Goal: Information Seeking & Learning: Learn about a topic

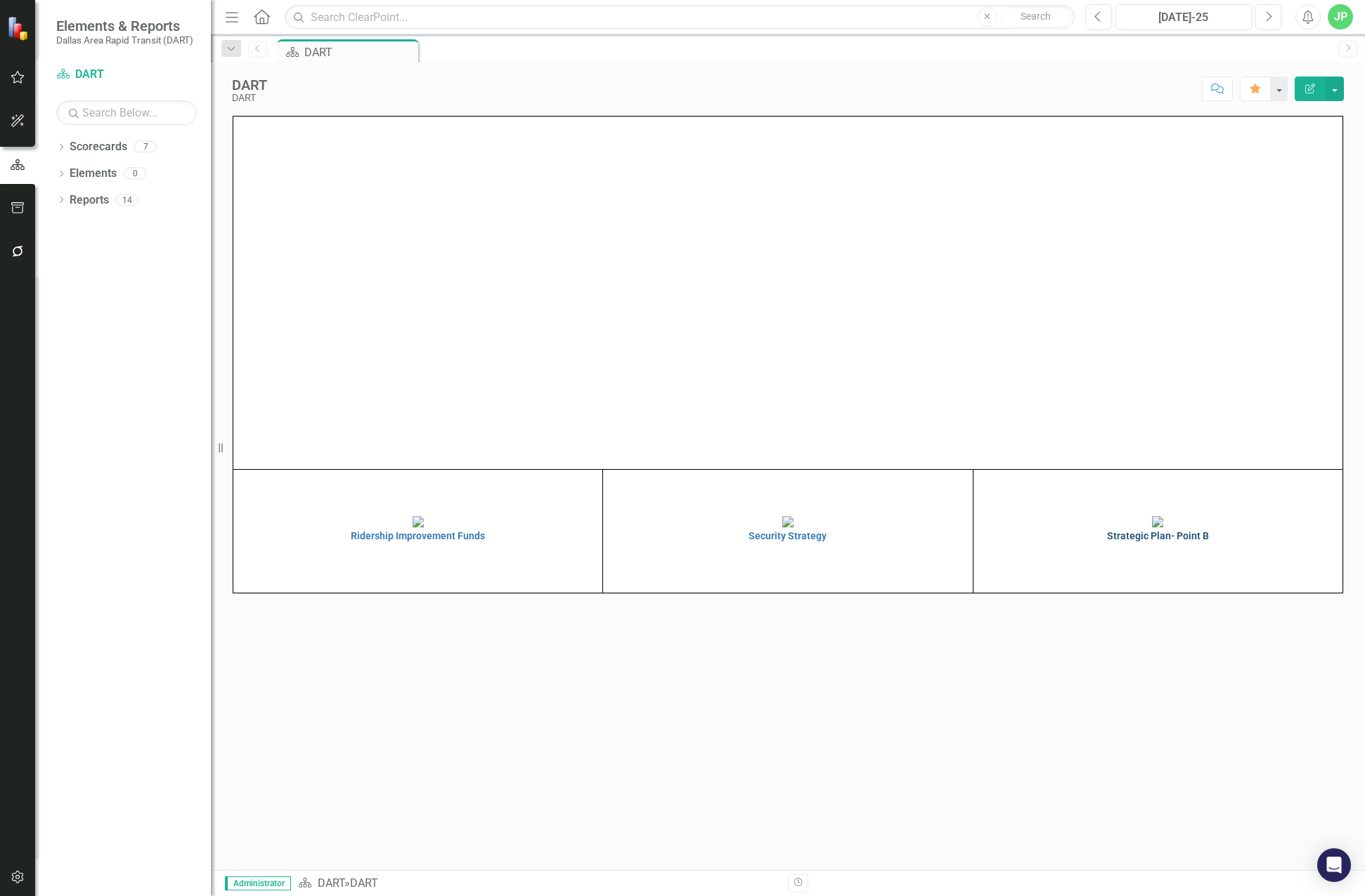
click at [1150, 542] on h4 "Strategic Plan- Point B" at bounding box center [1158, 536] width 362 height 10
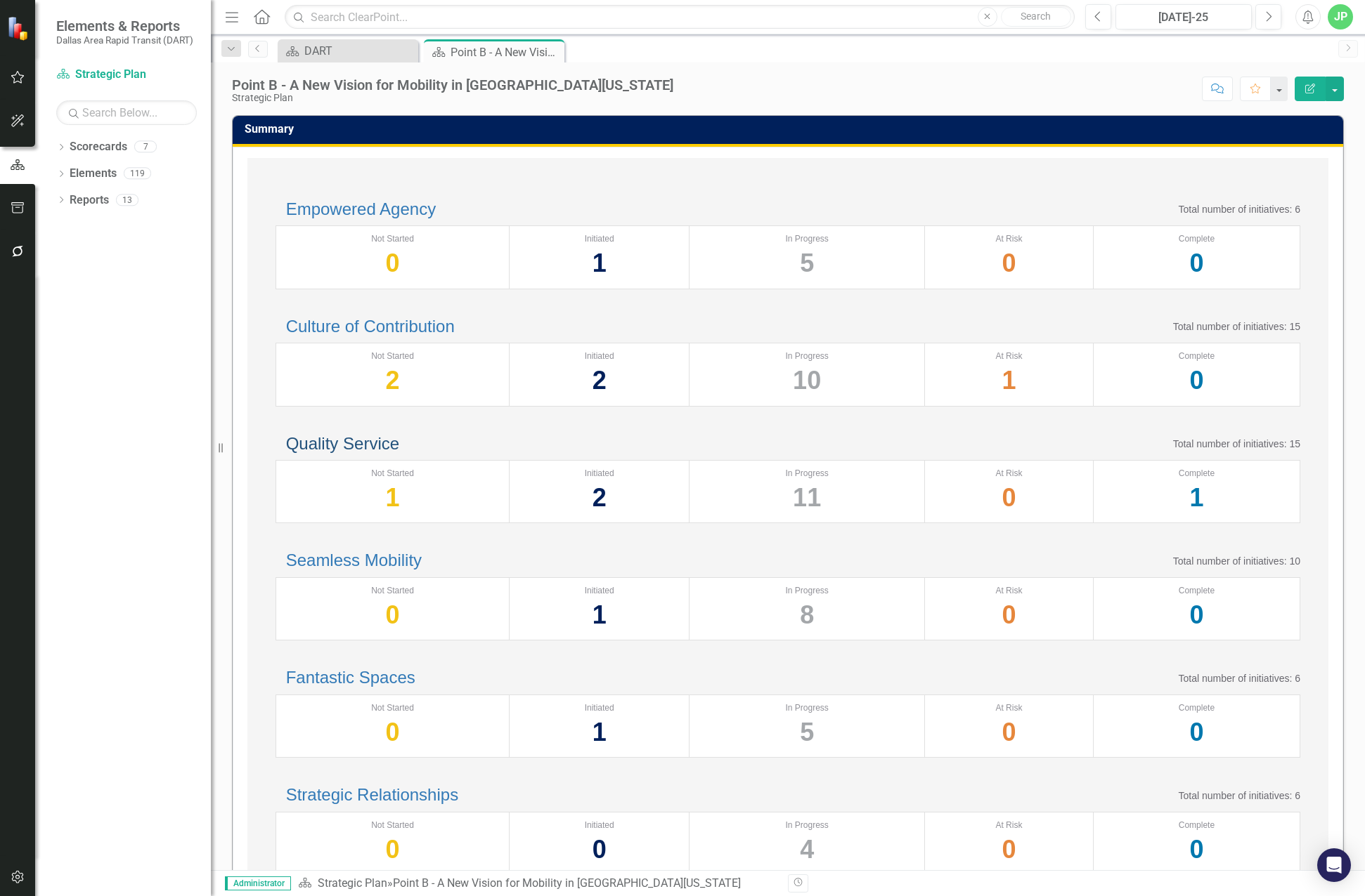
click at [400, 453] on link "Quality Service" at bounding box center [342, 444] width 114 height 19
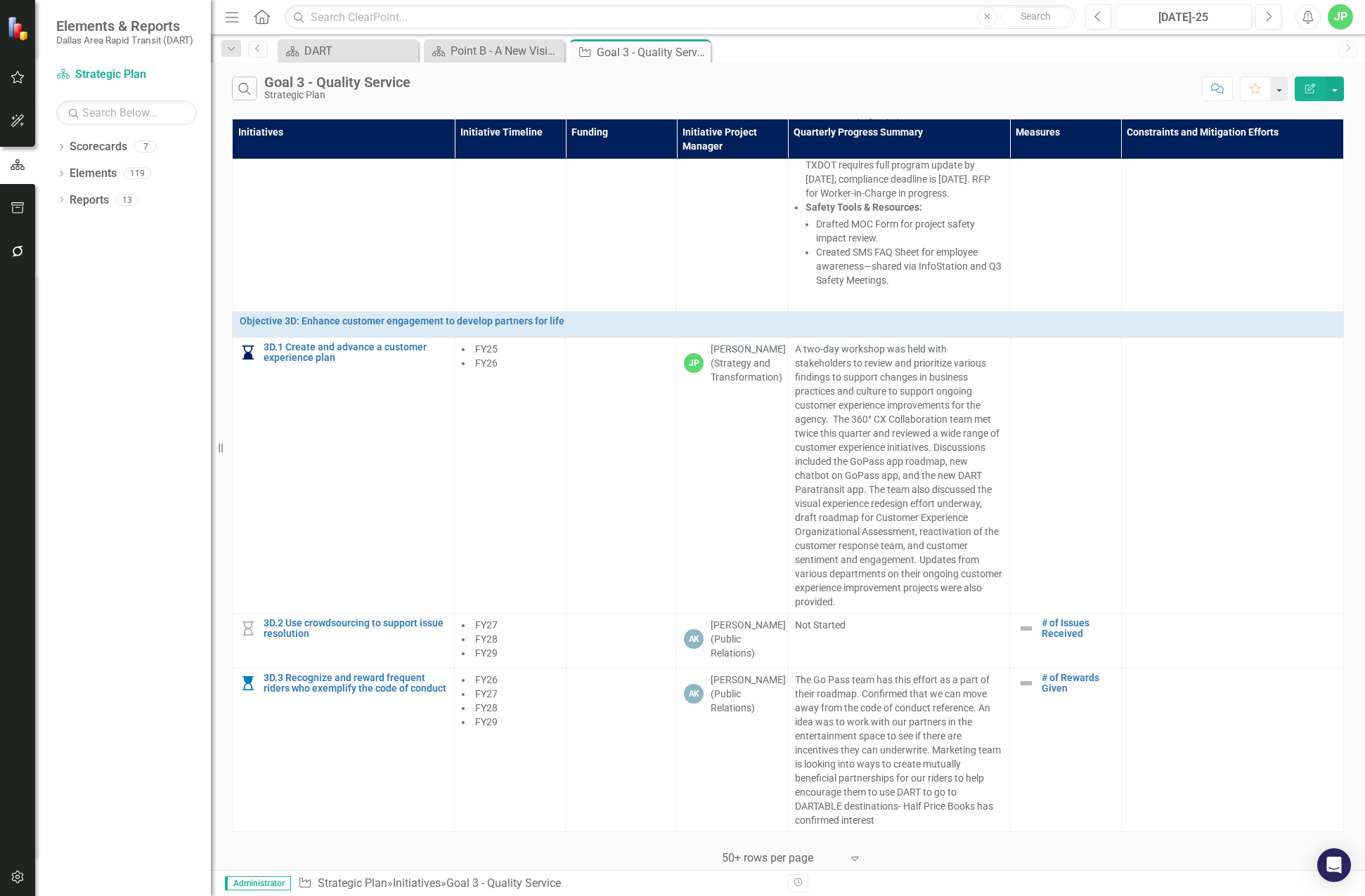
scroll to position [2256, 0]
click at [526, 51] on div "Point B - A New Vision for Mobility in [GEOGRAPHIC_DATA][US_STATE]" at bounding box center [497, 50] width 93 height 18
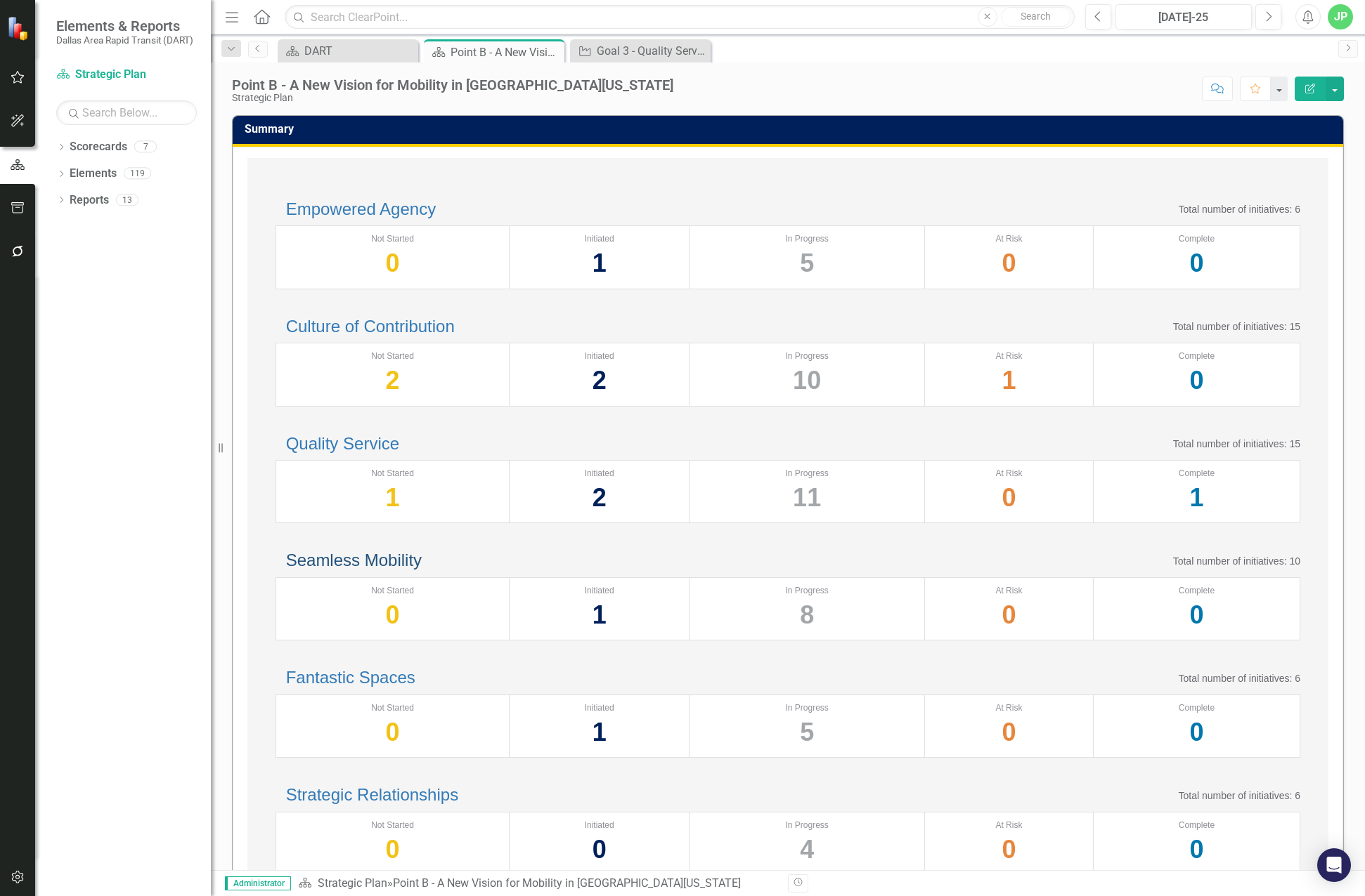
click at [395, 570] on link "Seamless Mobility" at bounding box center [353, 560] width 136 height 19
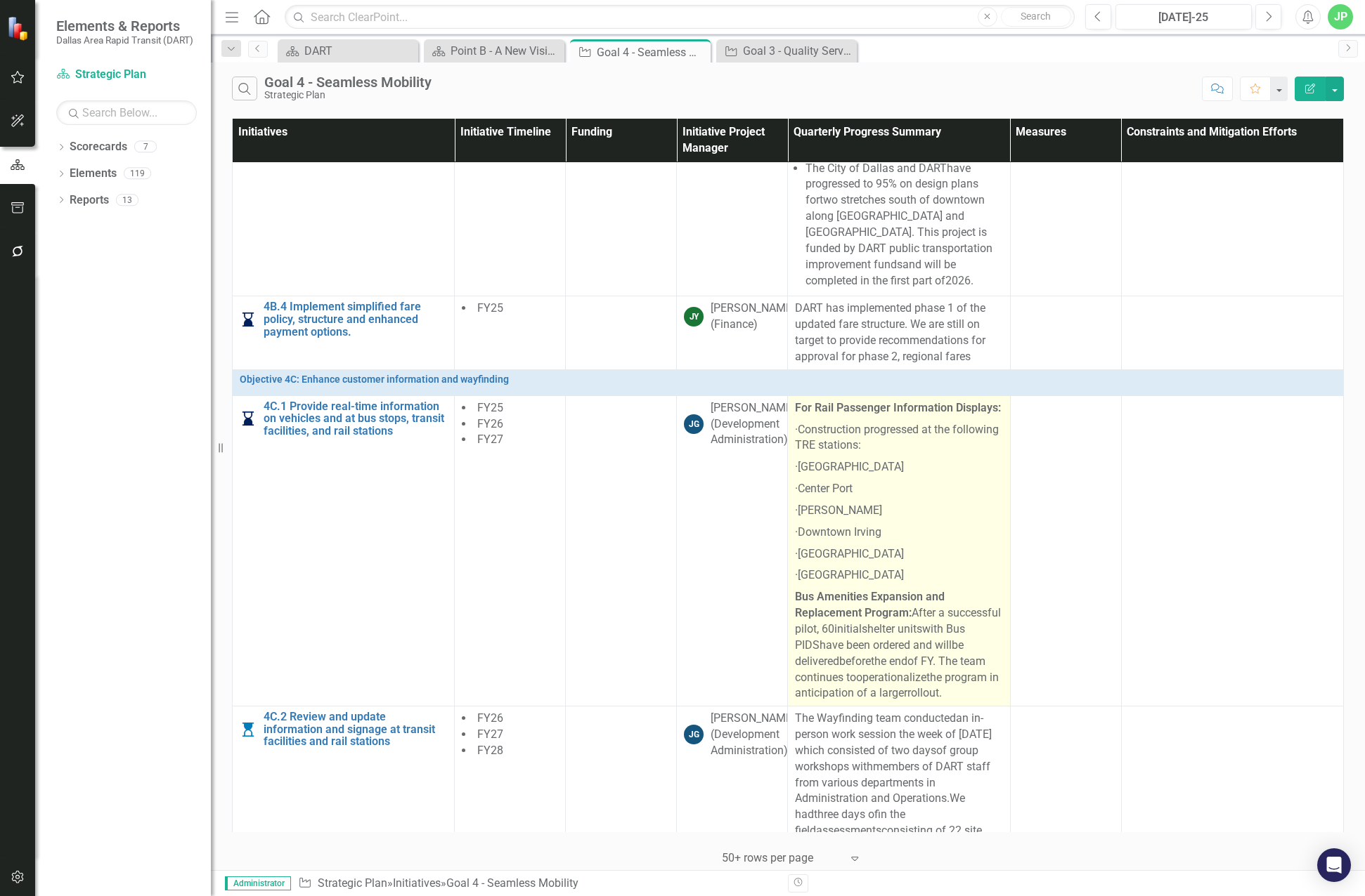
scroll to position [1335, 0]
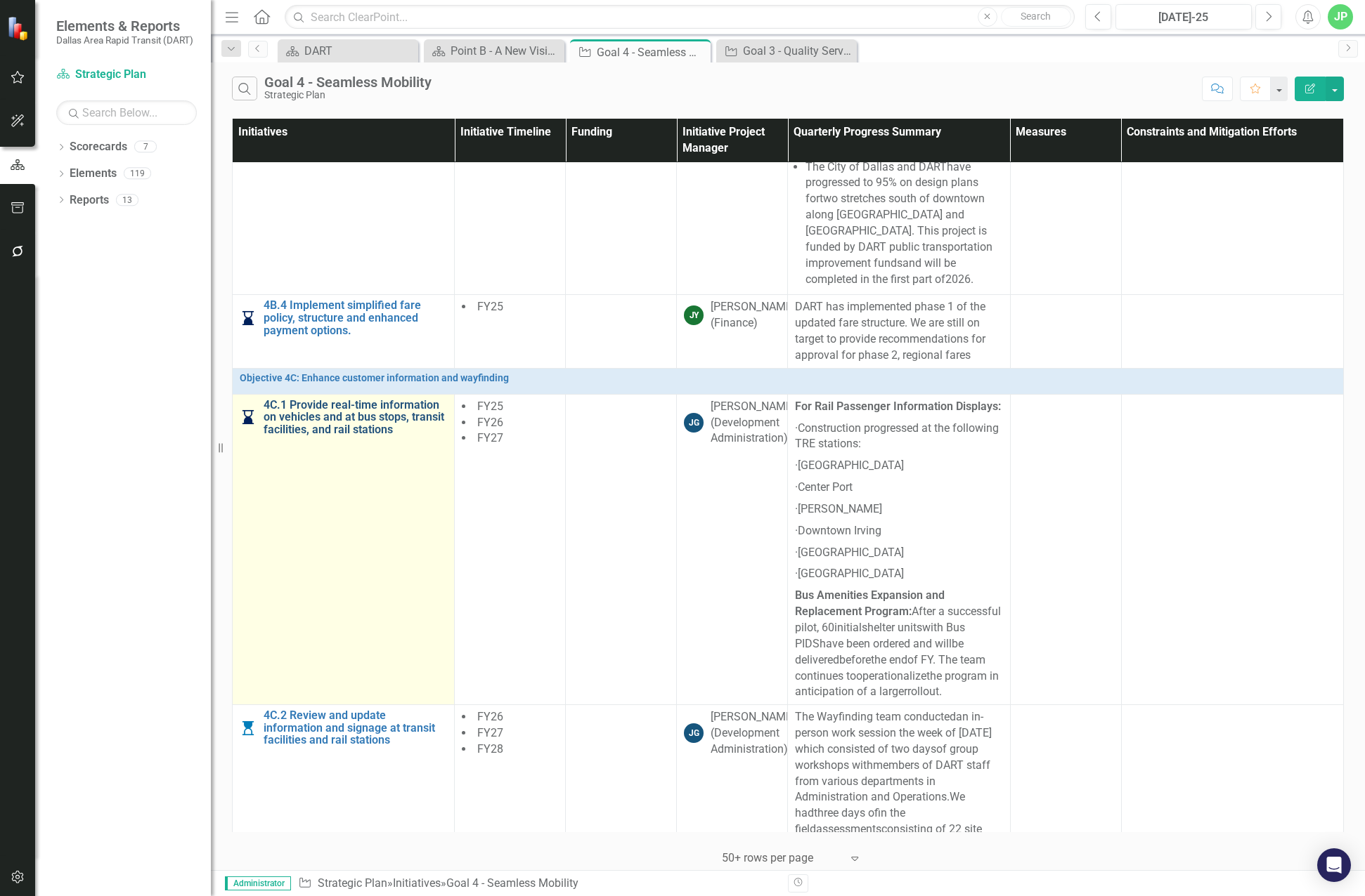
click at [338, 416] on link "4C.1 Provide real-time information on vehicles and at bus stops, transit facili…" at bounding box center [355, 418] width 184 height 38
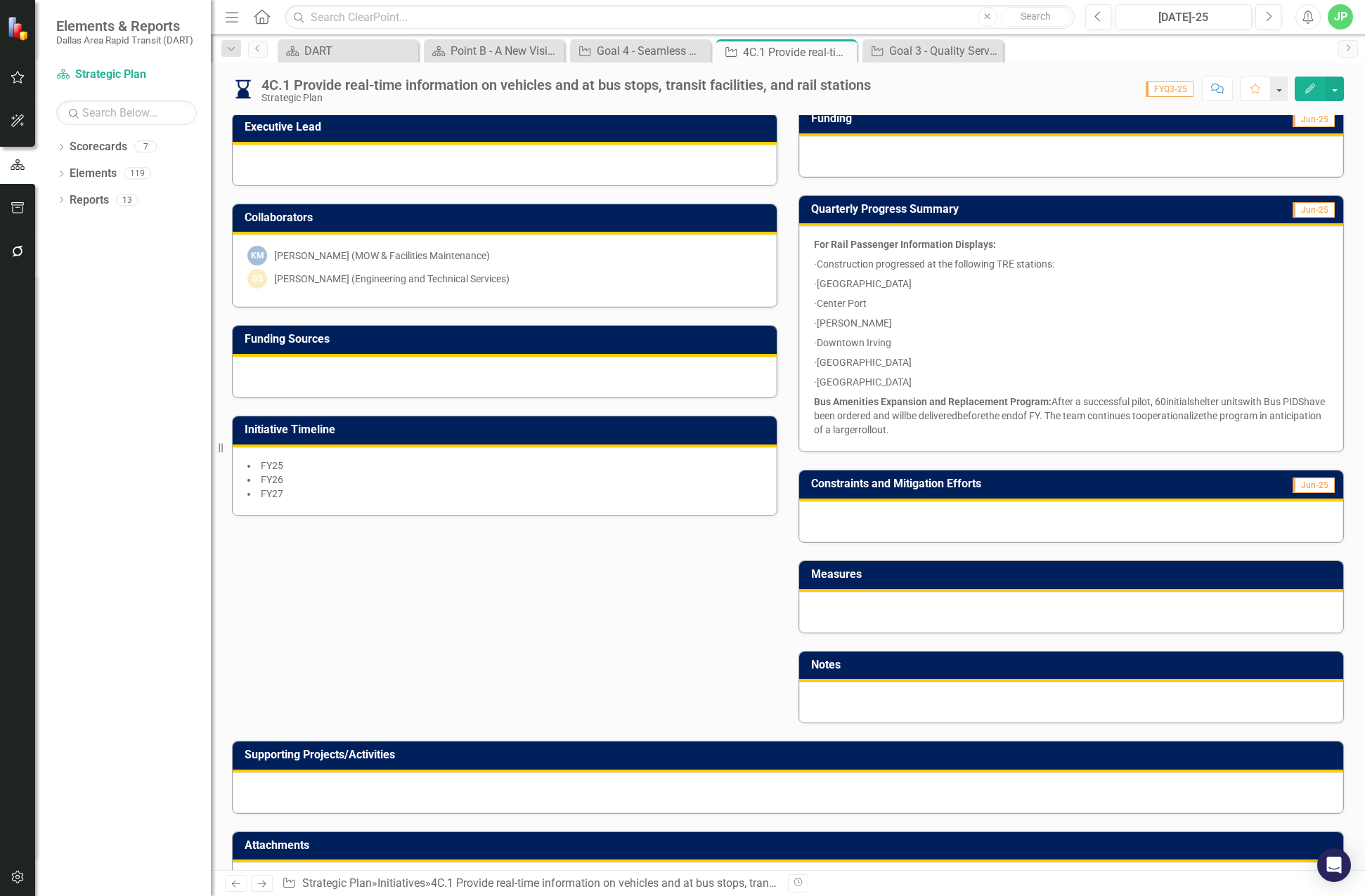
scroll to position [271, 0]
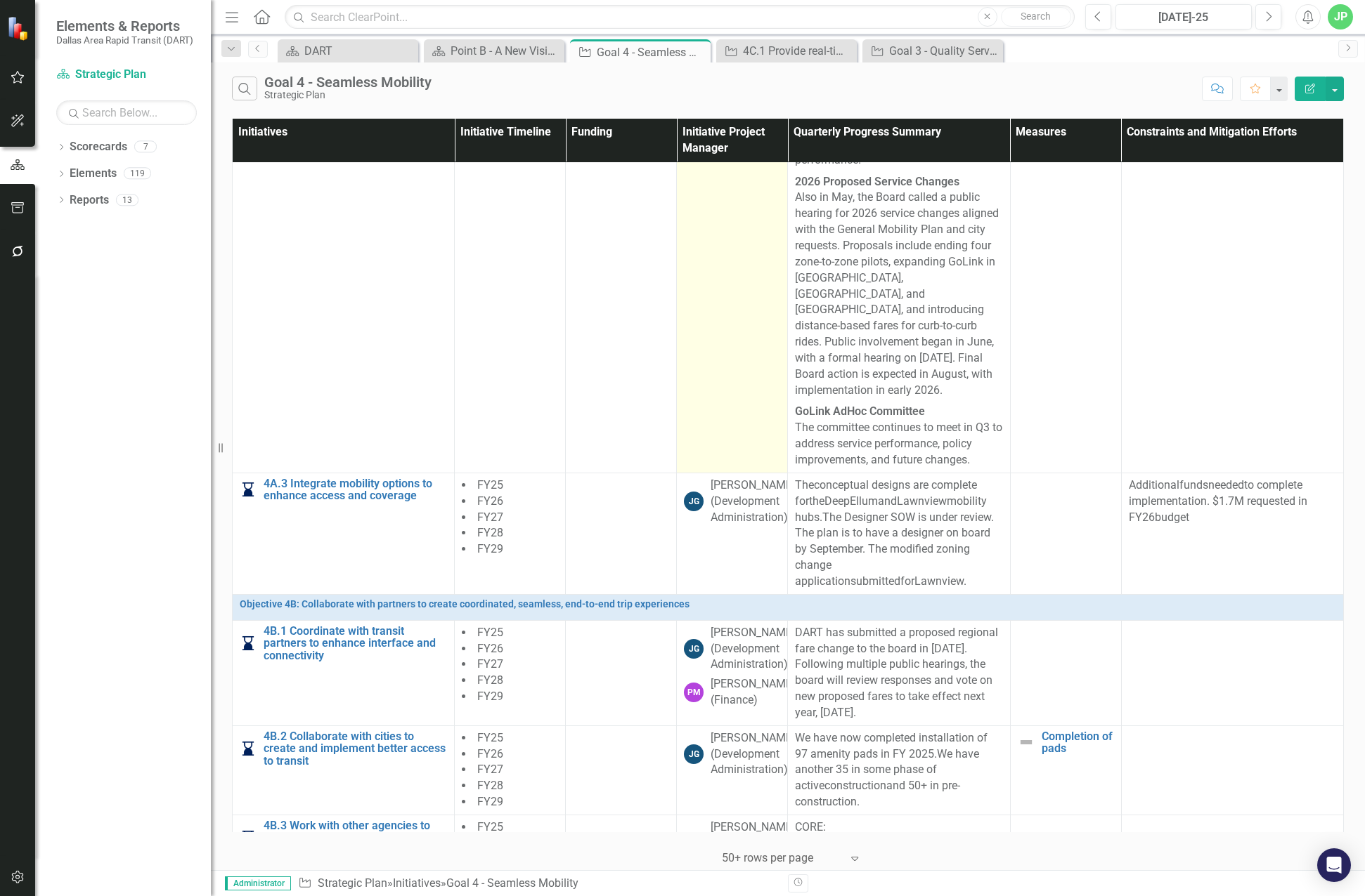
scroll to position [1280, 0]
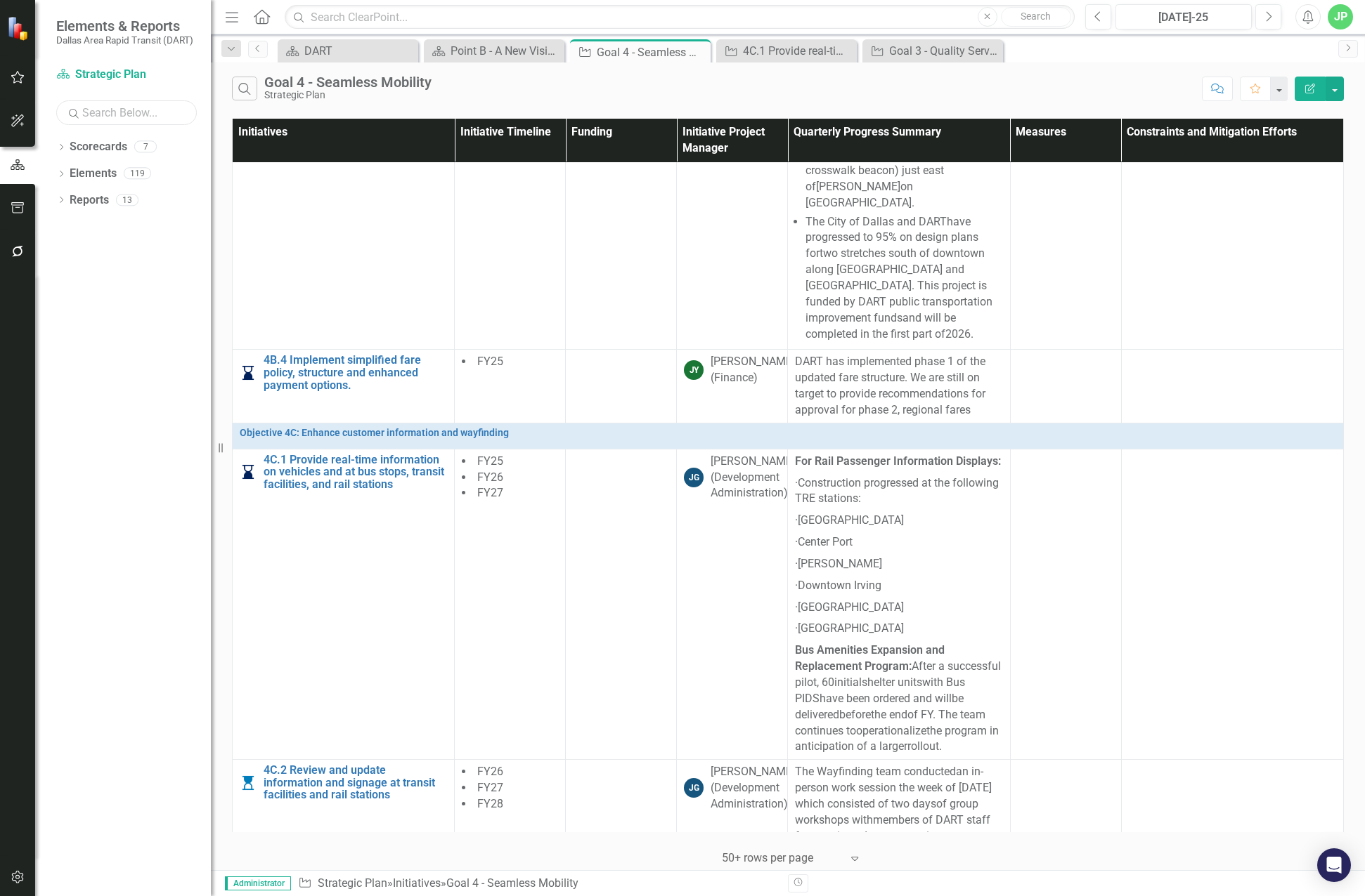
click at [98, 117] on input "text" at bounding box center [126, 113] width 141 height 25
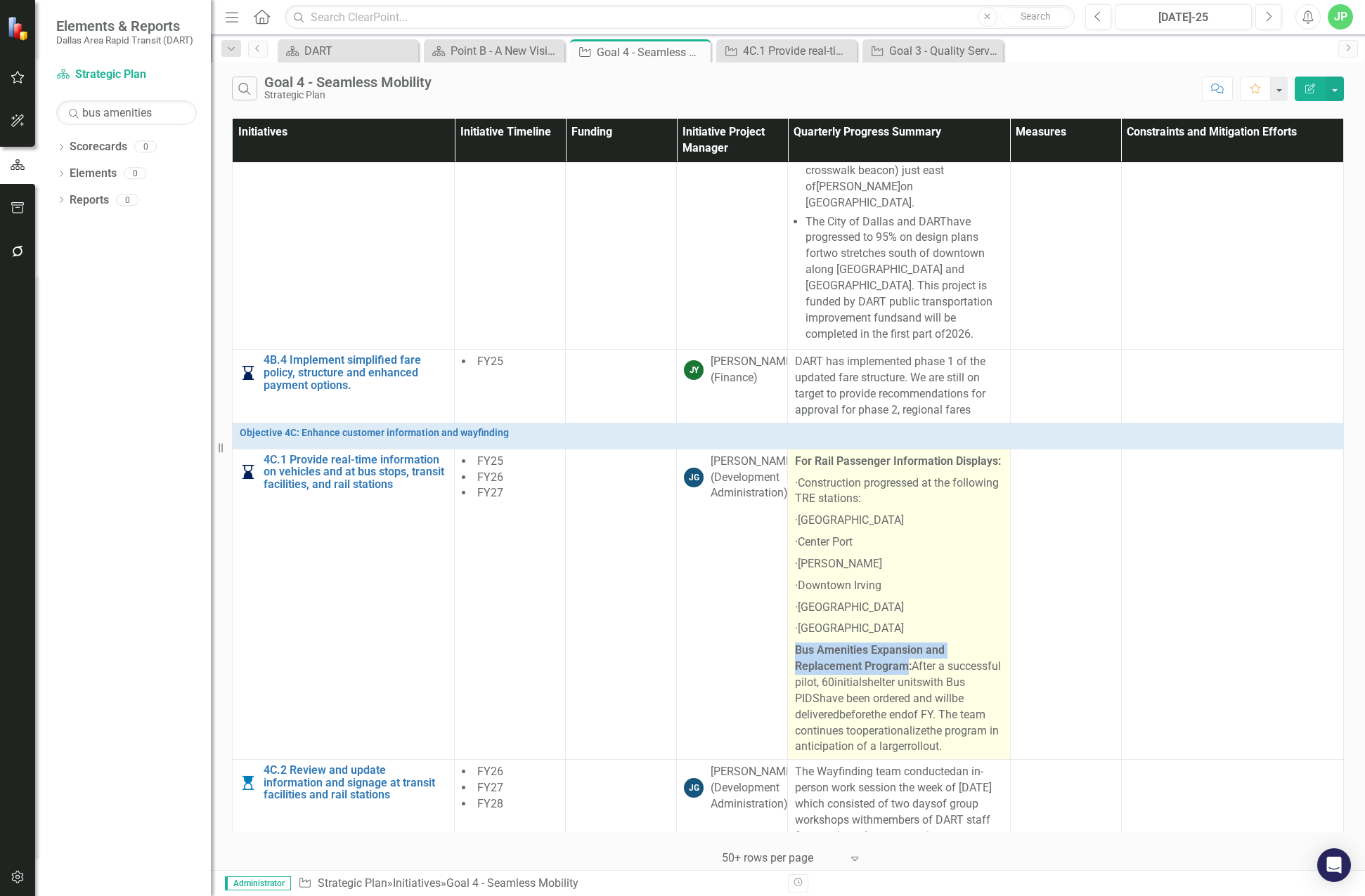
drag, startPoint x: 905, startPoint y: 683, endPoint x: 796, endPoint y: 665, distance: 110.5
click at [796, 665] on strong "Bus Amenities Expansion and Replacement Program:" at bounding box center [869, 658] width 149 height 30
copy strong "Bus Amenities Expansion and Replacement Program"
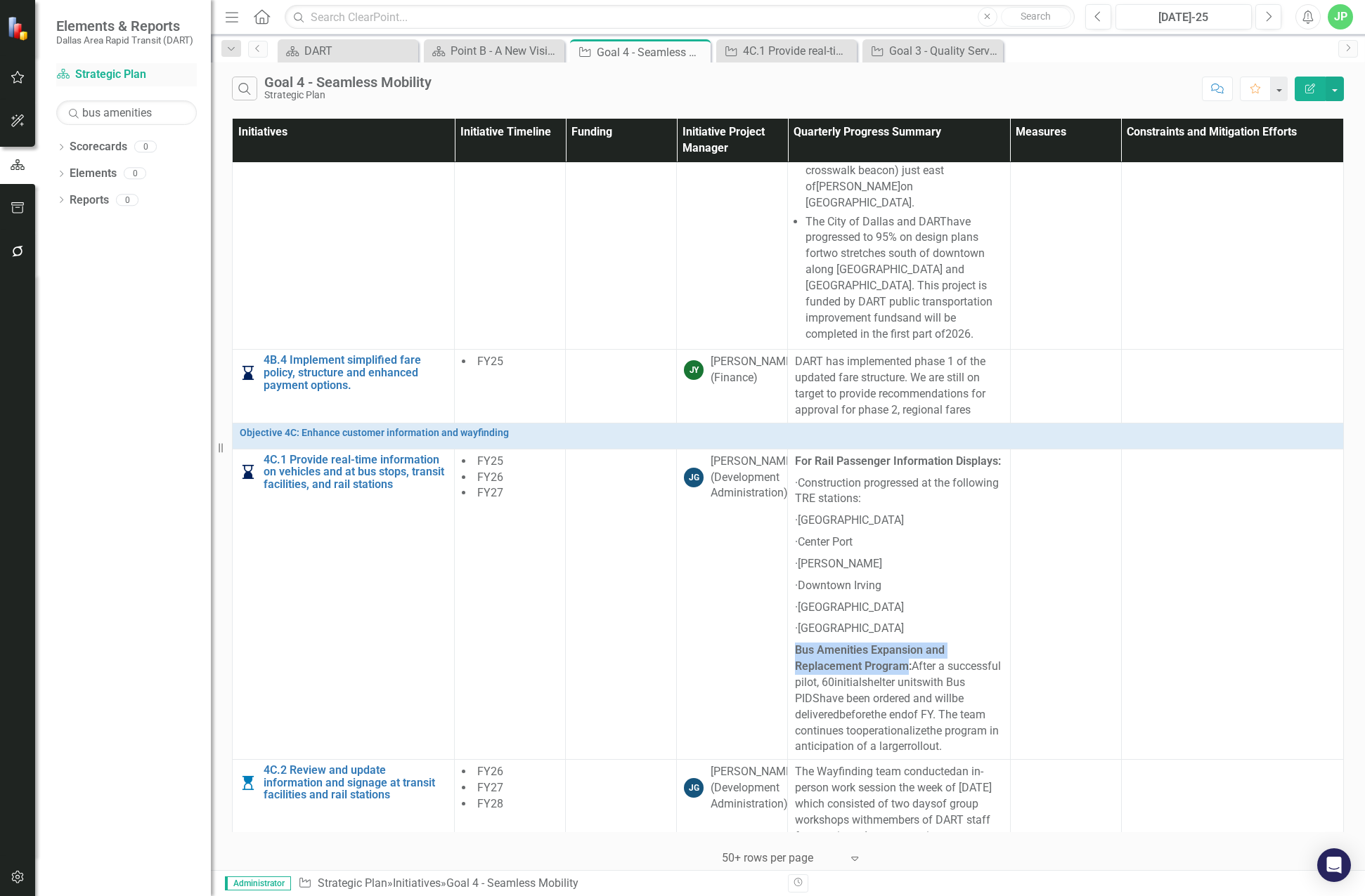
click at [110, 75] on link "Scorecard Strategic Plan" at bounding box center [126, 74] width 141 height 16
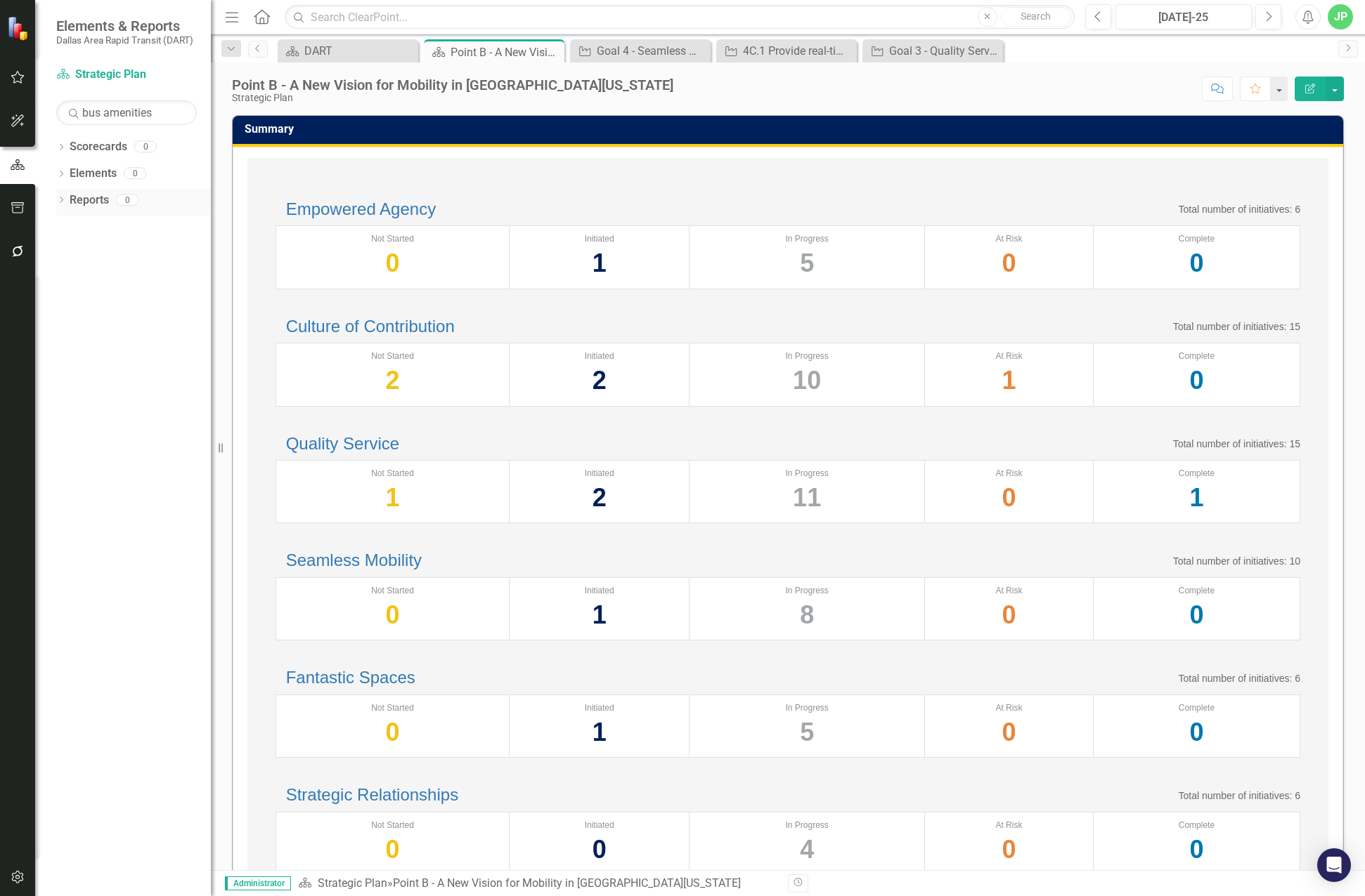
click at [96, 201] on link "Reports" at bounding box center [90, 201] width 39 height 16
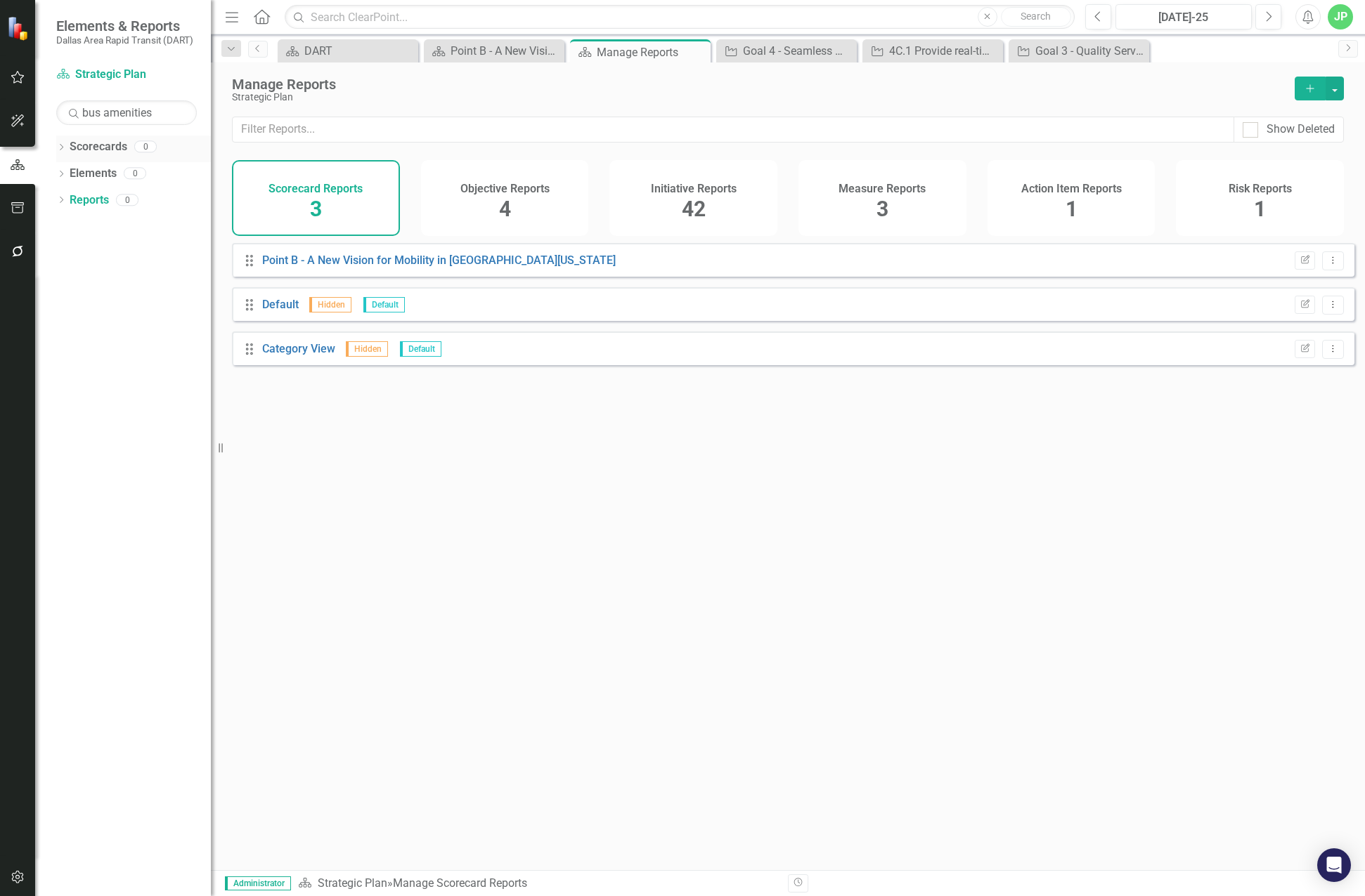
click at [99, 145] on link "Scorecards" at bounding box center [99, 147] width 58 height 16
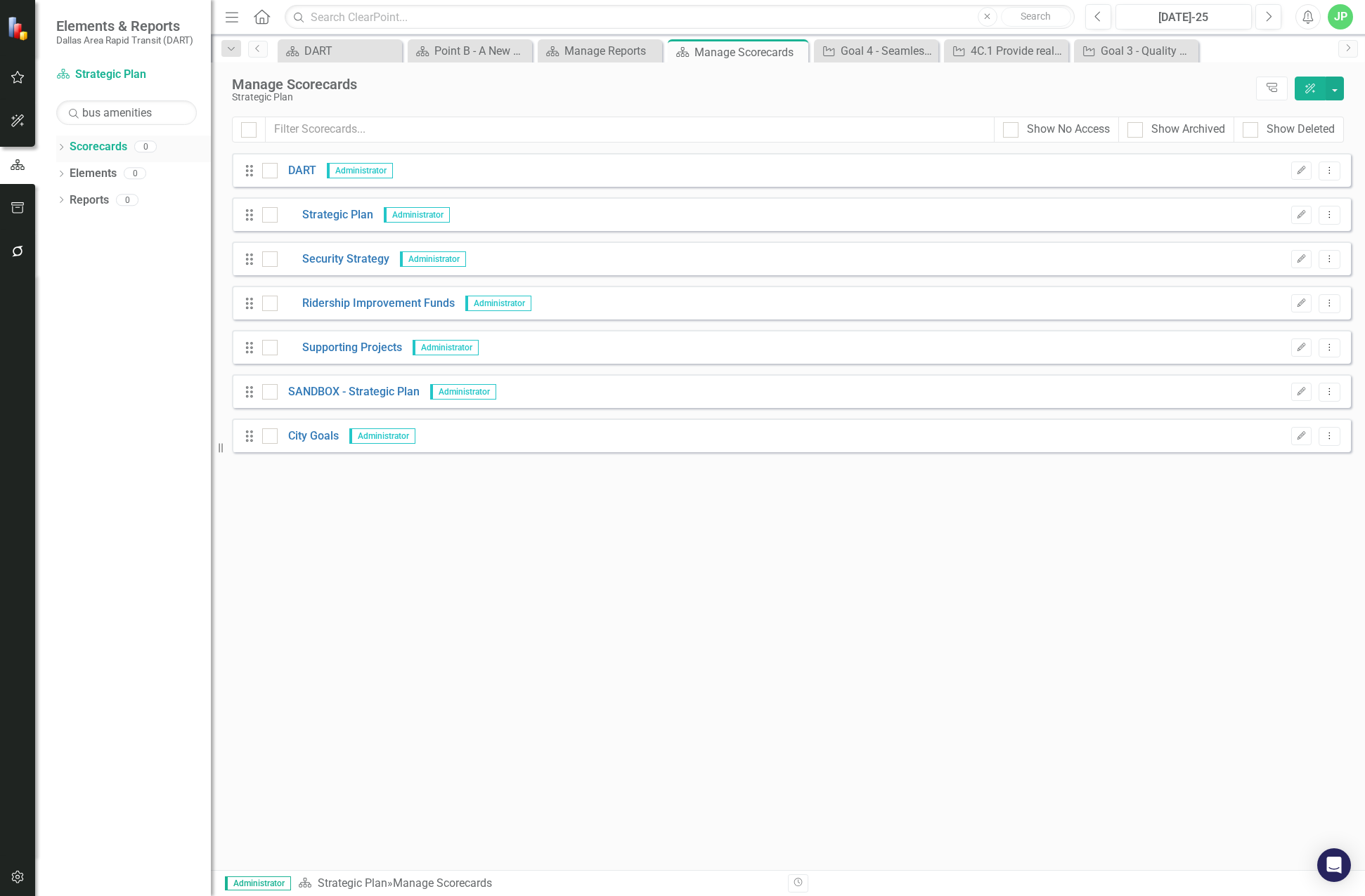
click at [60, 148] on icon "Dropdown" at bounding box center [61, 148] width 10 height 8
click at [371, 350] on link "Supporting Projects" at bounding box center [340, 347] width 125 height 16
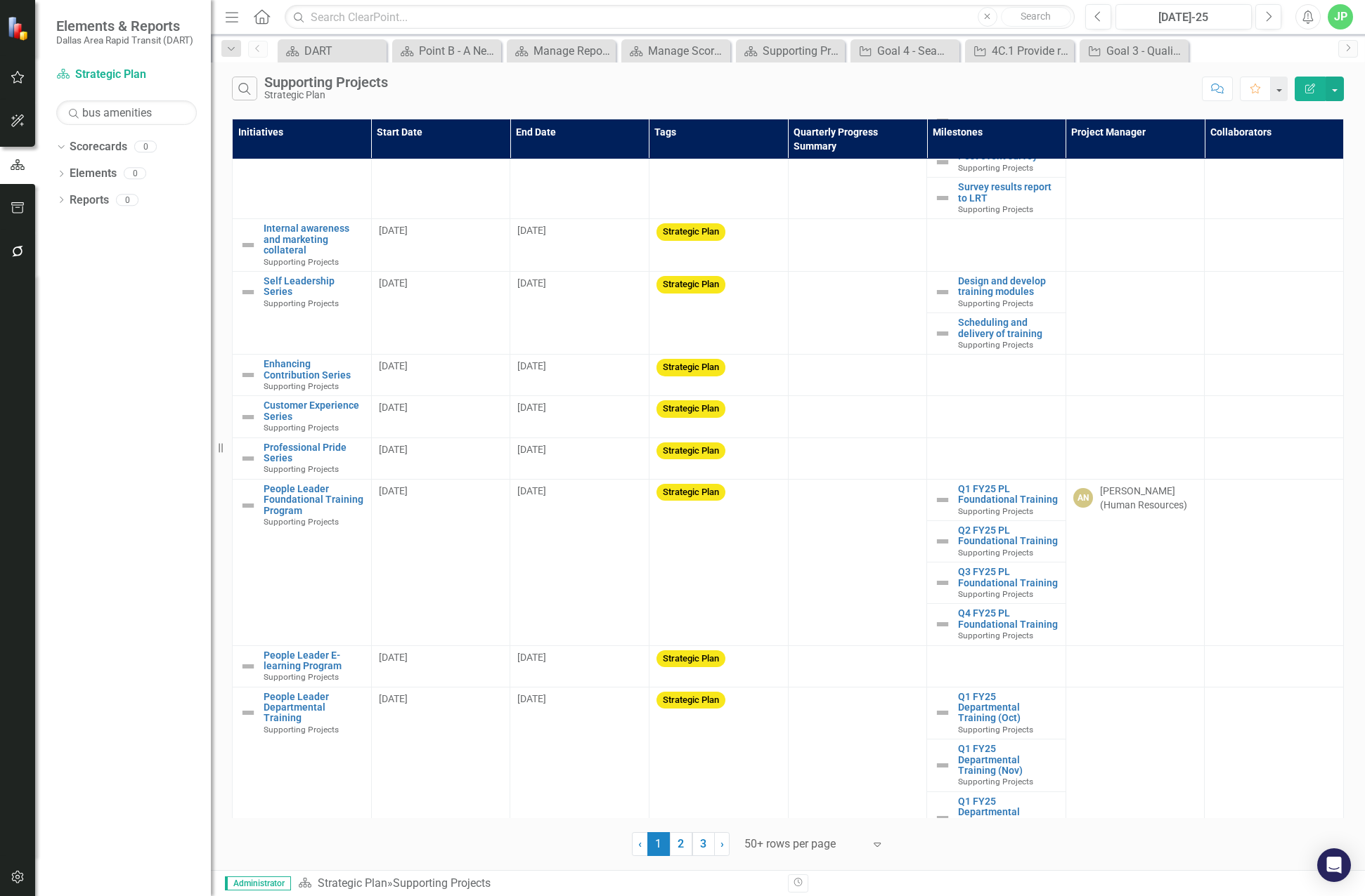
scroll to position [1887, 0]
click at [686, 852] on link "2" at bounding box center [681, 845] width 22 height 24
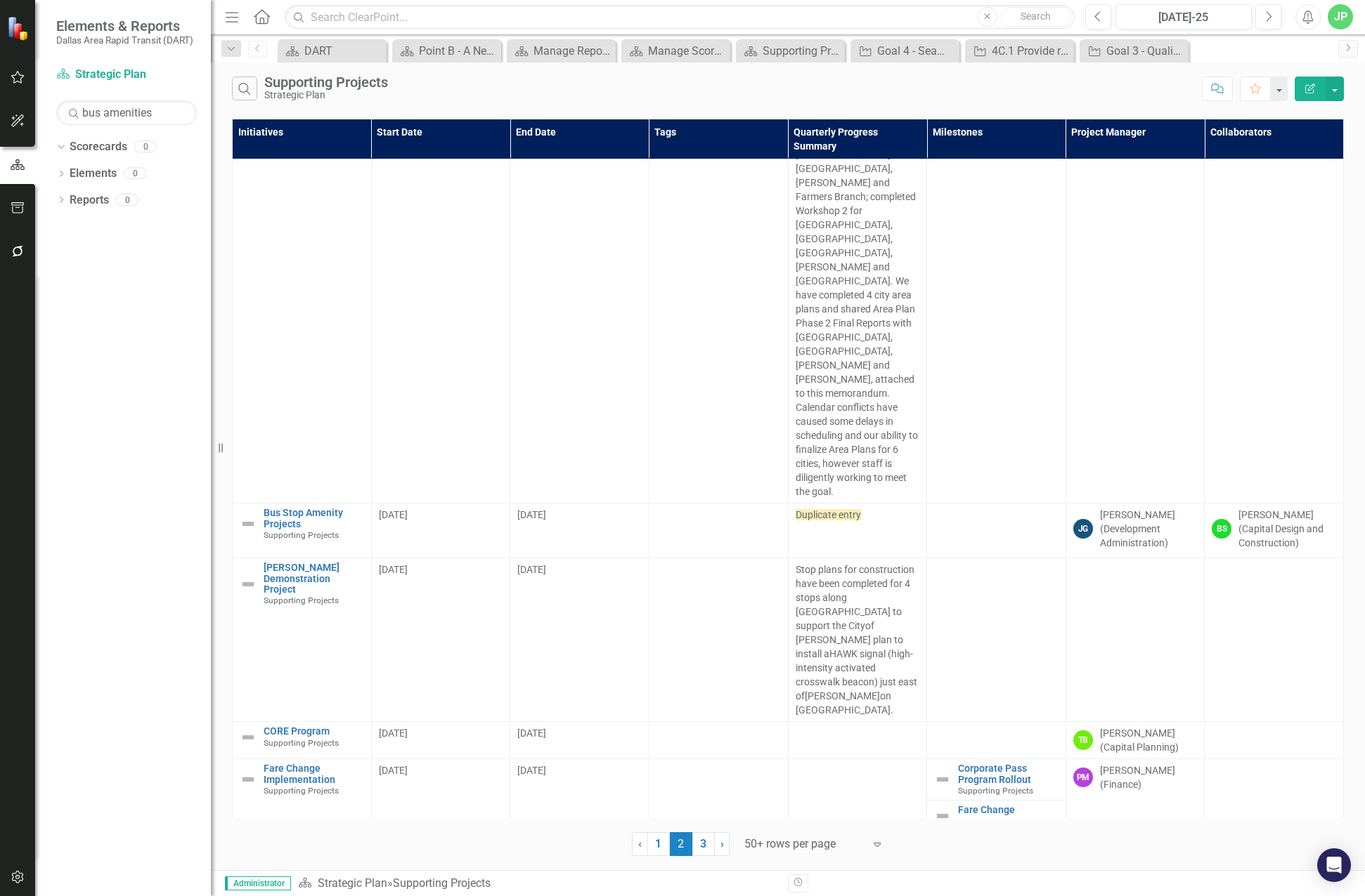
scroll to position [3538, 0]
click at [306, 506] on link "Bus Stop Amenity Projects" at bounding box center [314, 517] width 101 height 22
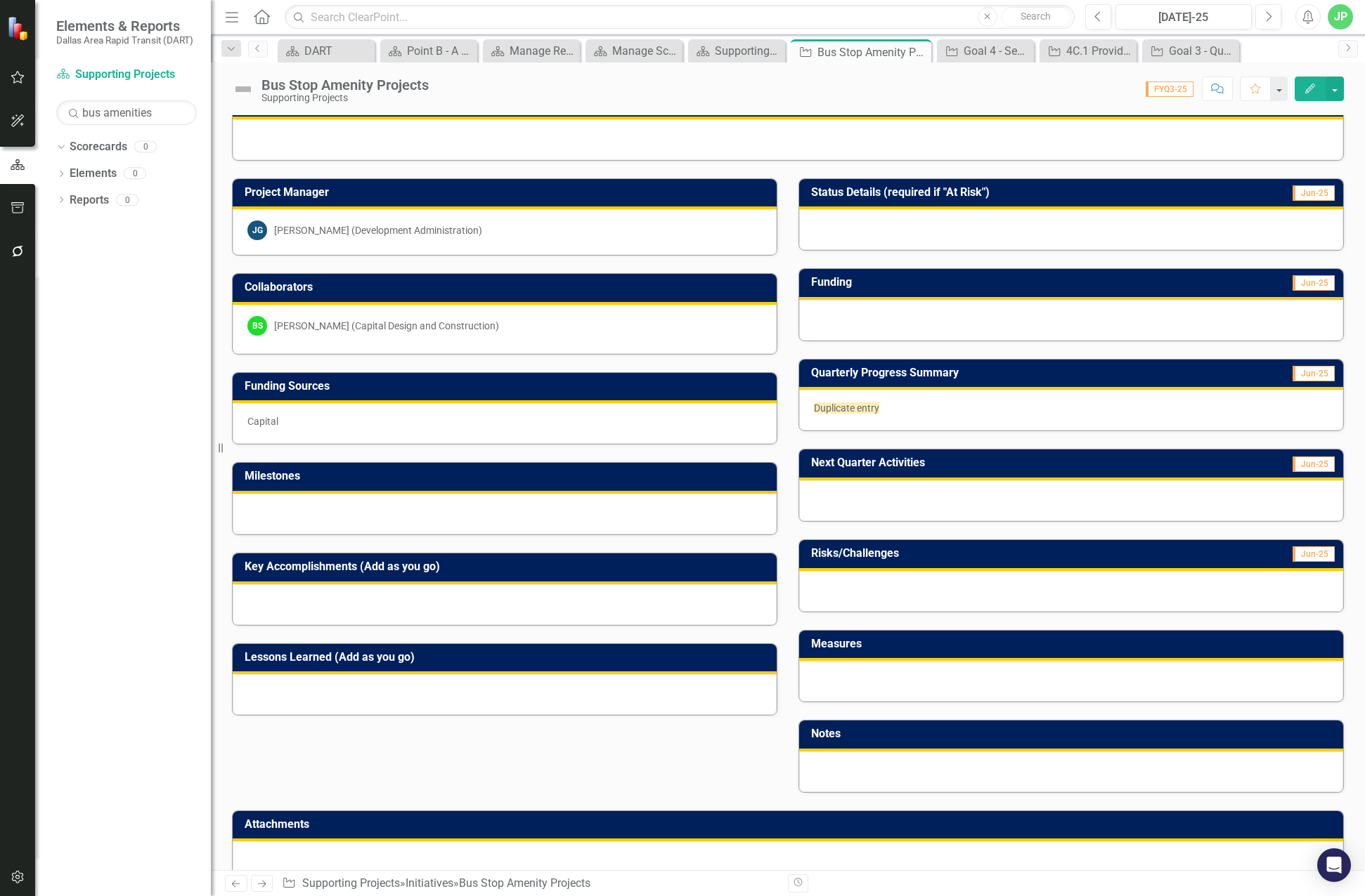
scroll to position [59, 0]
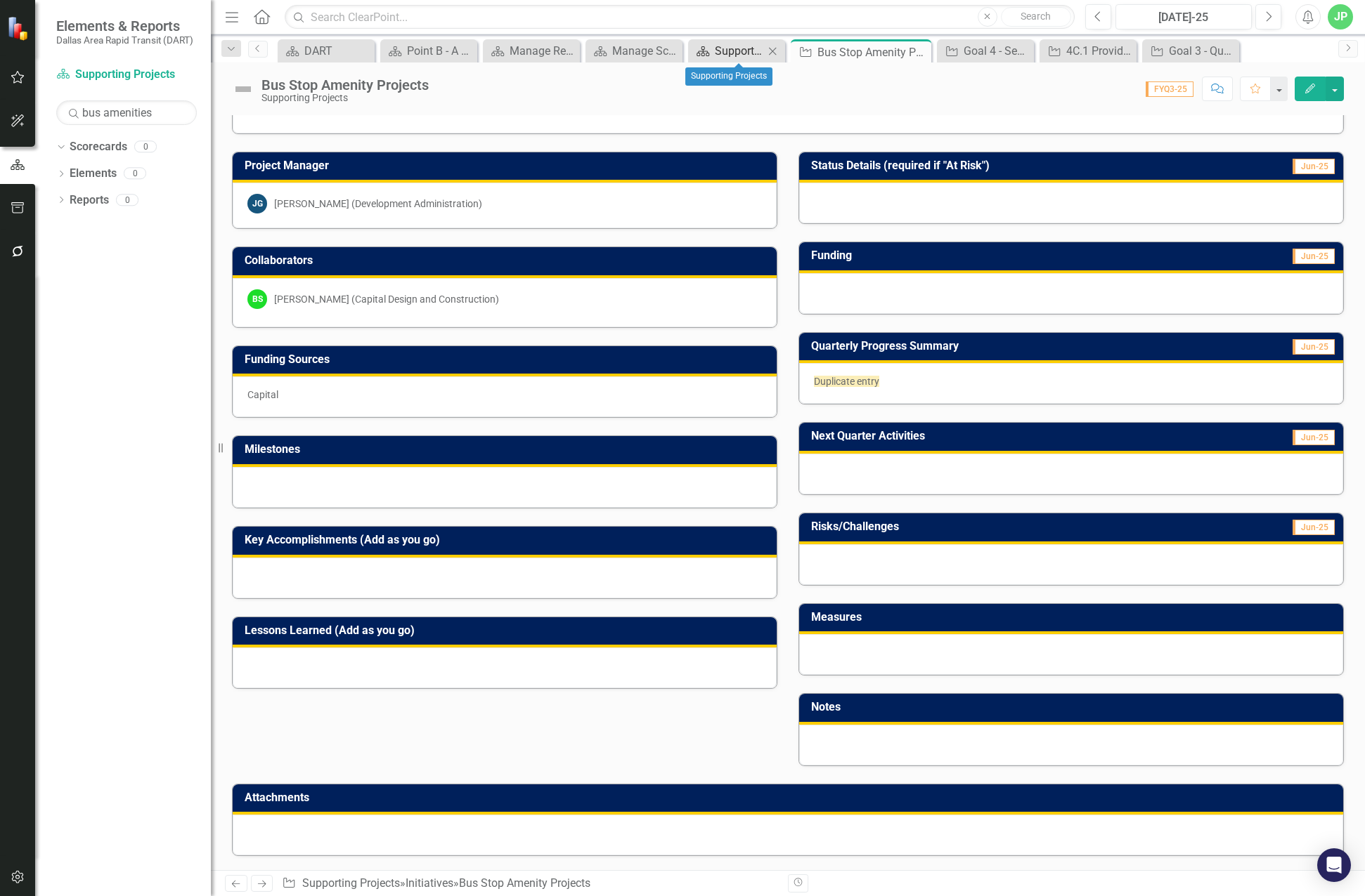
click at [746, 50] on div "Supporting Projects" at bounding box center [739, 50] width 50 height 18
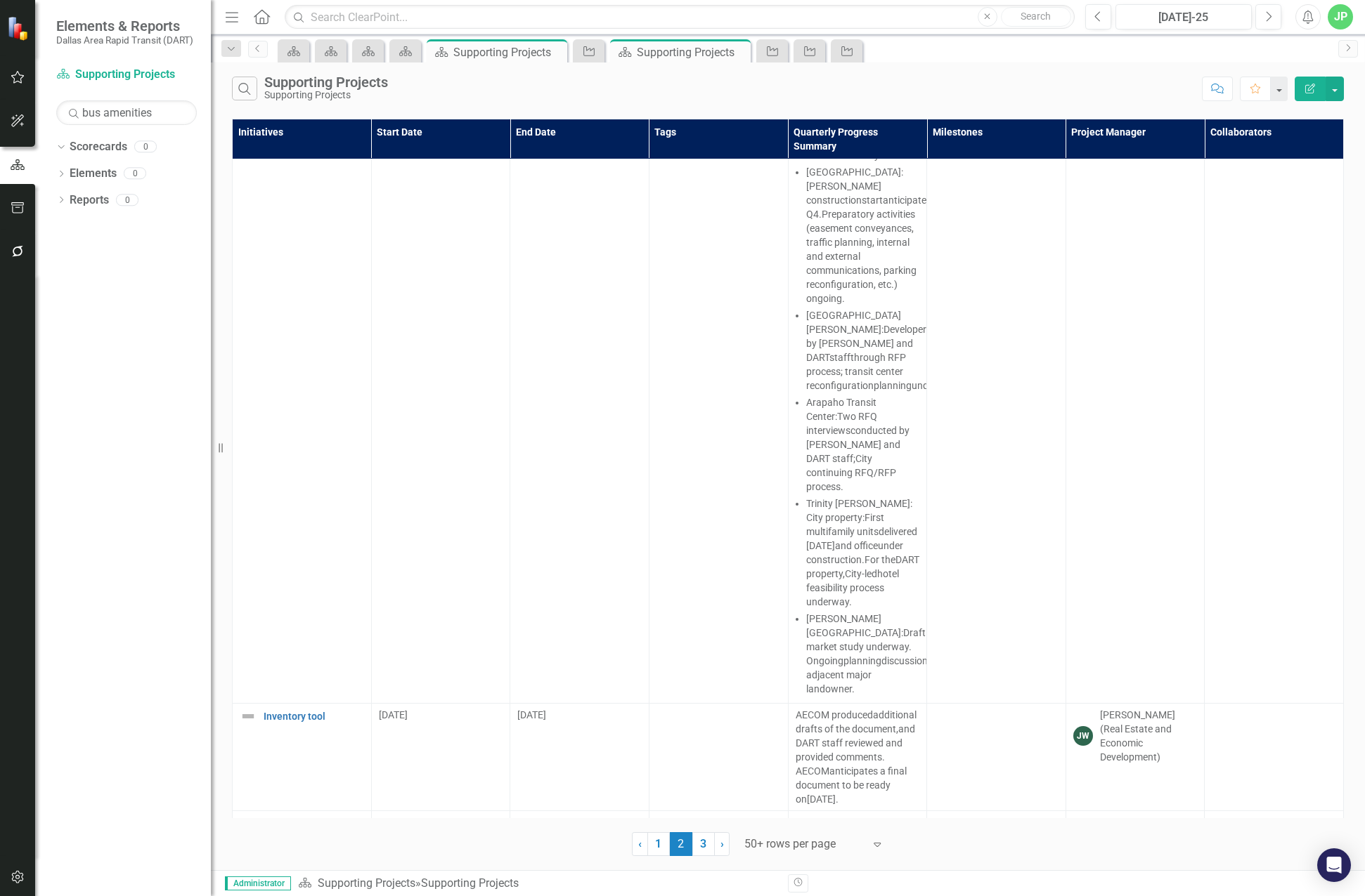
scroll to position [5574, 0]
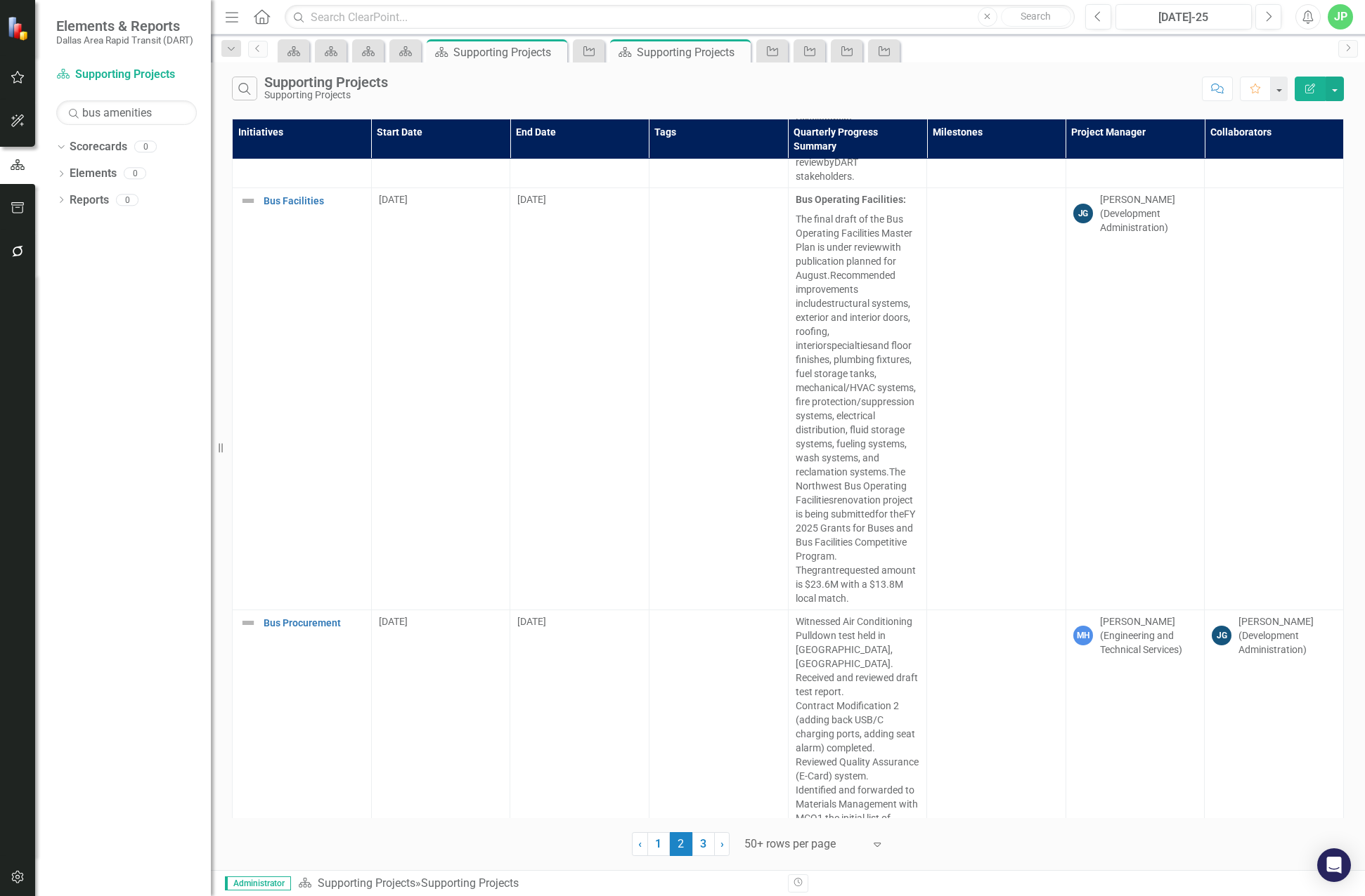
scroll to position [6656, 0]
click at [709, 845] on link "3" at bounding box center [703, 845] width 22 height 24
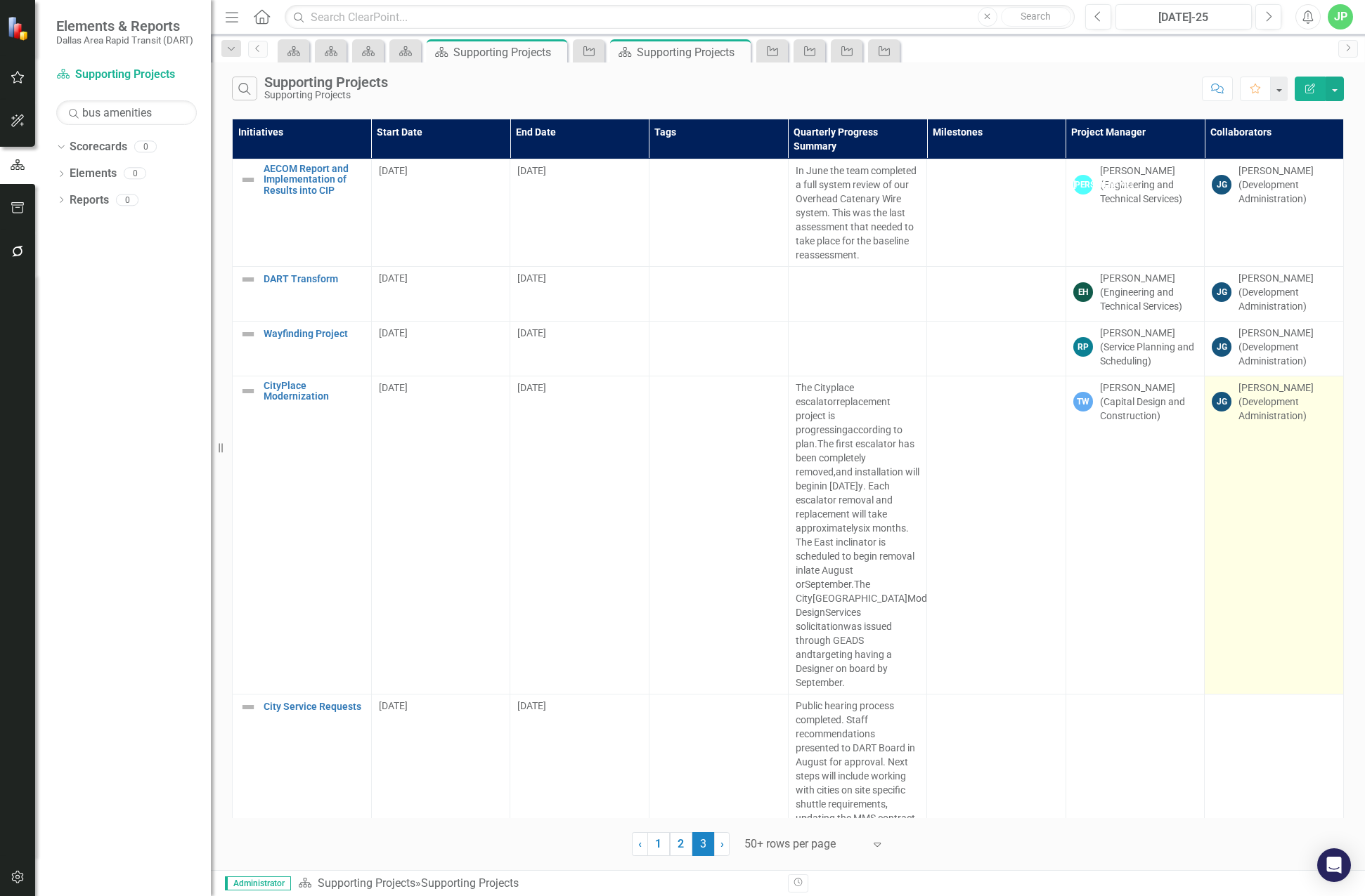
click at [1256, 590] on td "[PERSON_NAME] (Development Administration)" at bounding box center [1274, 535] width 139 height 318
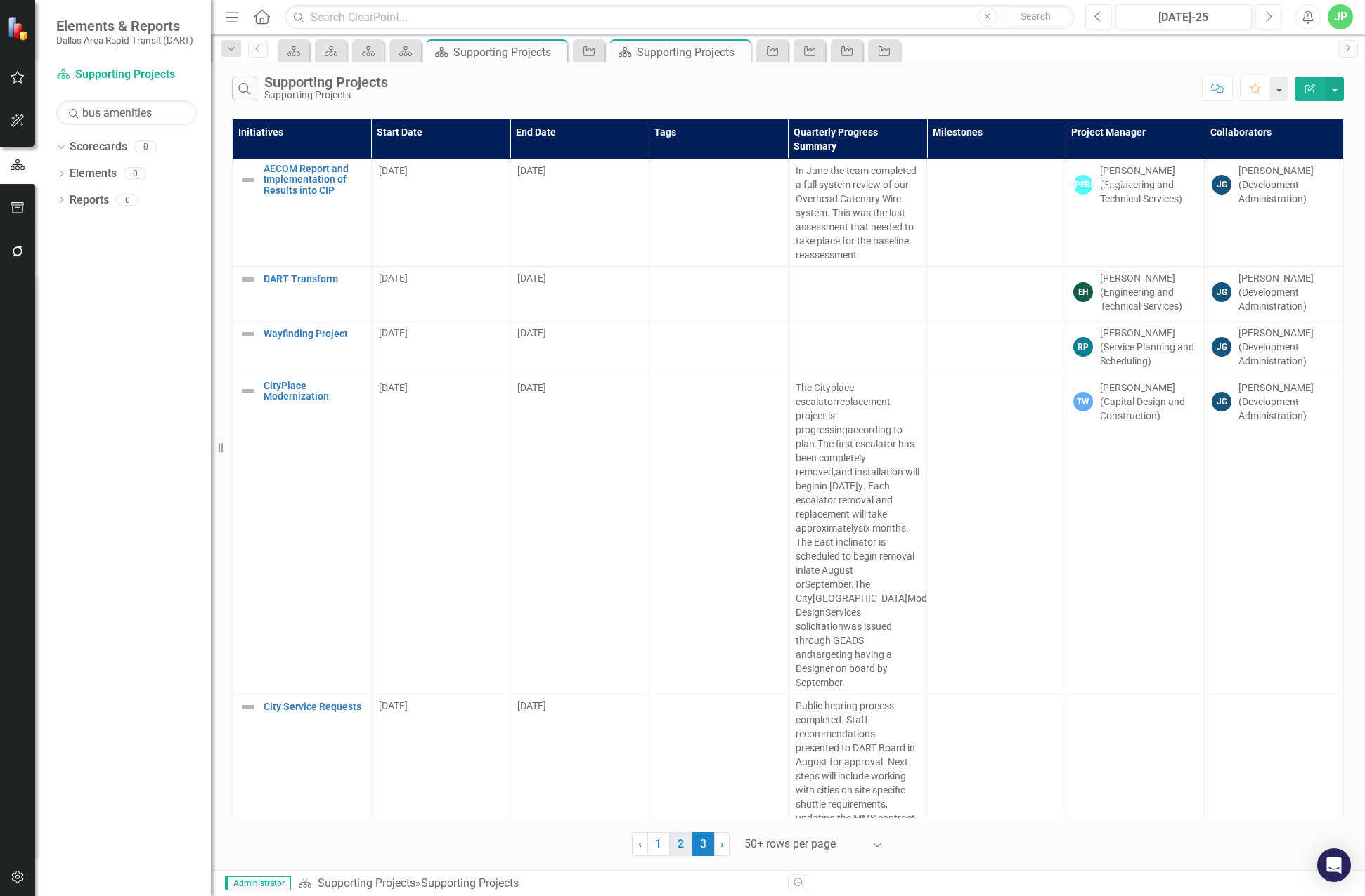
click at [685, 844] on link "2" at bounding box center [681, 845] width 22 height 24
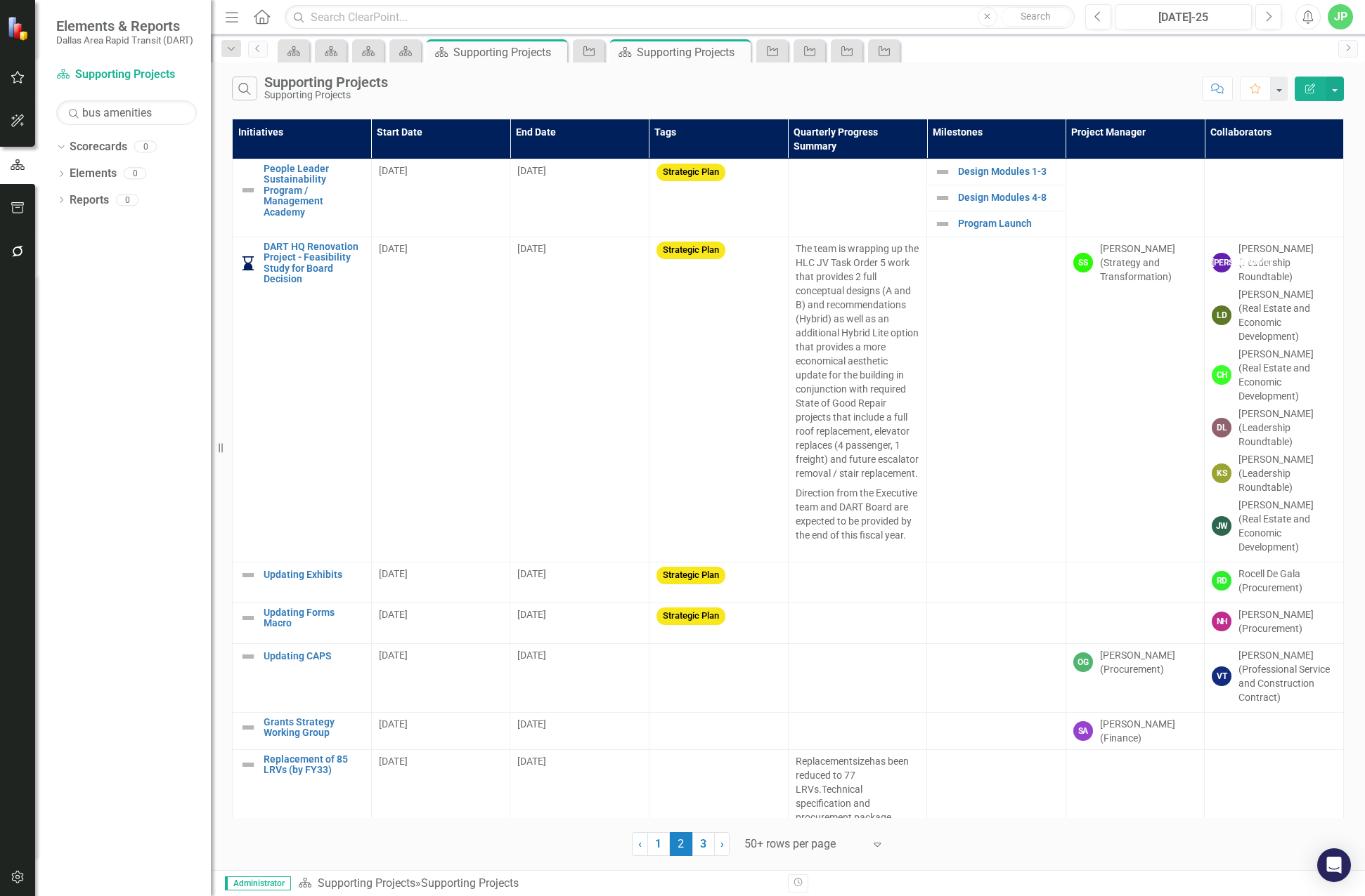
scroll to position [1139, 0]
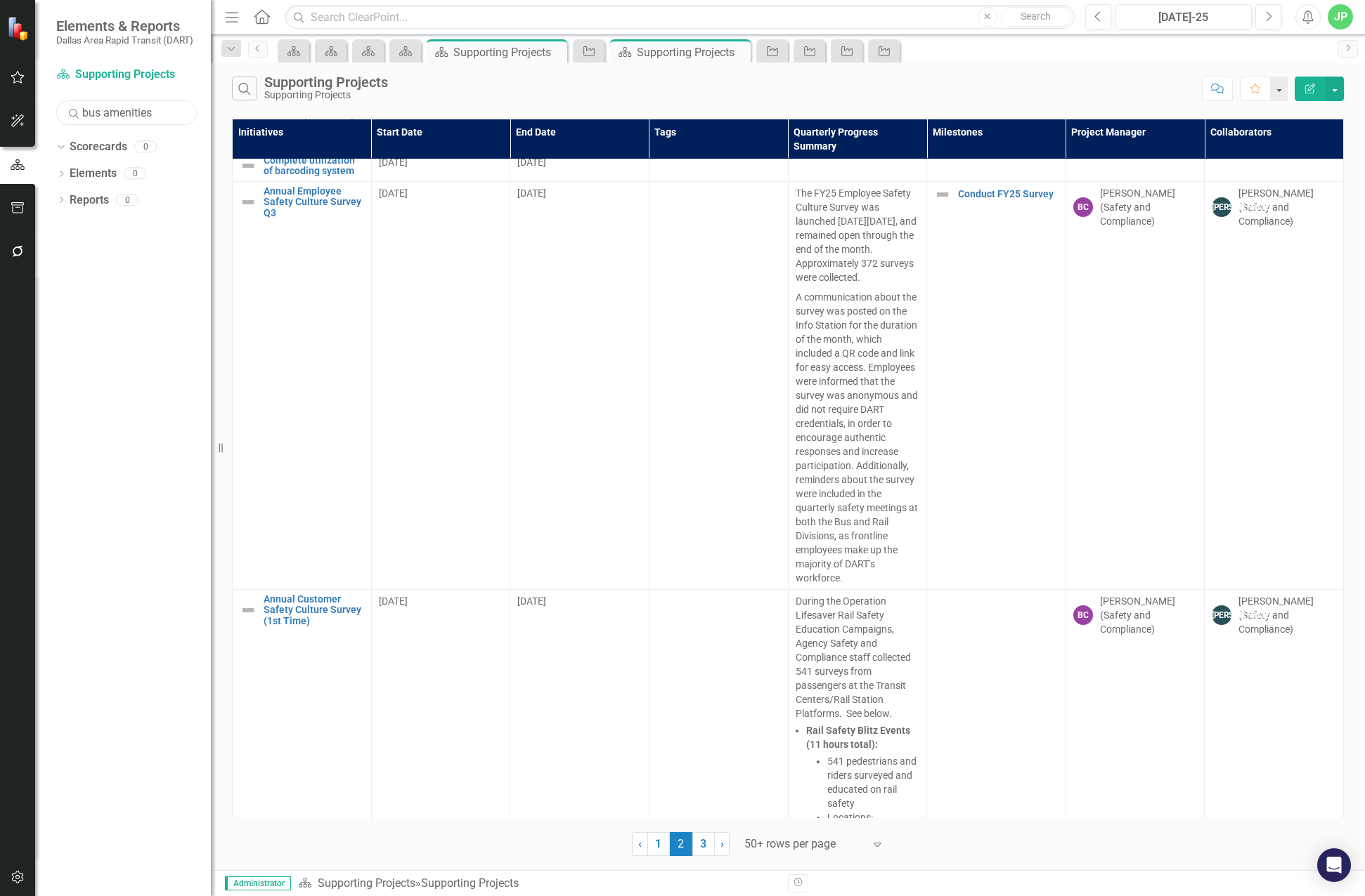
click at [125, 114] on input "bus amenities" at bounding box center [126, 113] width 141 height 25
drag, startPoint x: 157, startPoint y: 113, endPoint x: -14, endPoint y: 108, distance: 171.1
click at [0, 108] on html "Elements & Reports Dallas Area Rapid Transit (DART) Scorecard Supporting Projec…" at bounding box center [682, 448] width 1365 height 896
type input "bus"
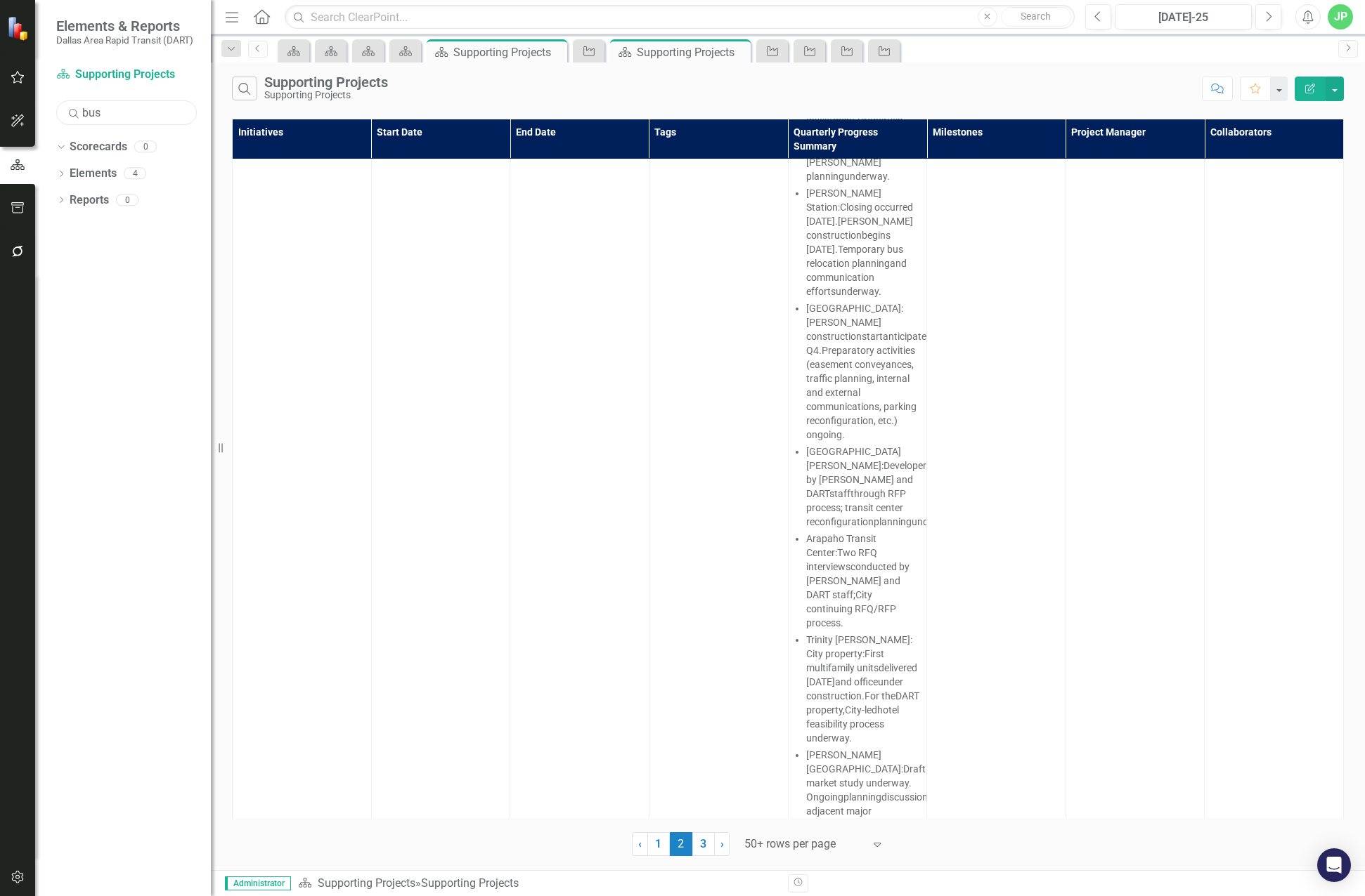
scroll to position [5430, 0]
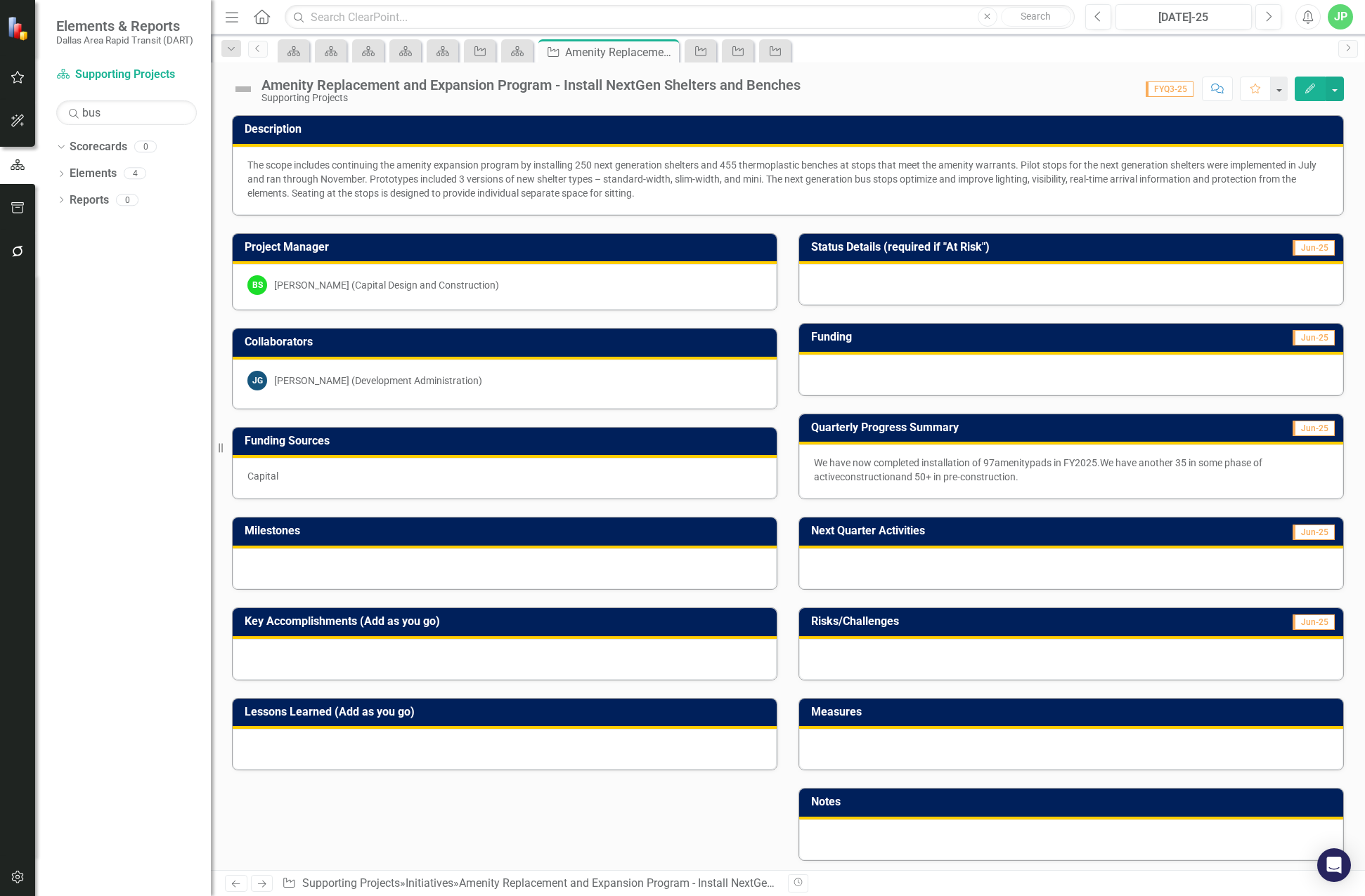
click at [706, 193] on p "The scope includes continuing the amenity expansion program by installing 250 n…" at bounding box center [788, 178] width 1081 height 42
click at [686, 191] on p "The scope includes continuing the amenity expansion program by installing 250 n…" at bounding box center [788, 178] width 1081 height 42
drag, startPoint x: 682, startPoint y: 197, endPoint x: 300, endPoint y: 174, distance: 382.7
click at [300, 174] on p "The scope includes continuing the amenity expansion program by installing 250 n…" at bounding box center [788, 178] width 1081 height 42
drag, startPoint x: 255, startPoint y: 166, endPoint x: 513, endPoint y: 196, distance: 259.7
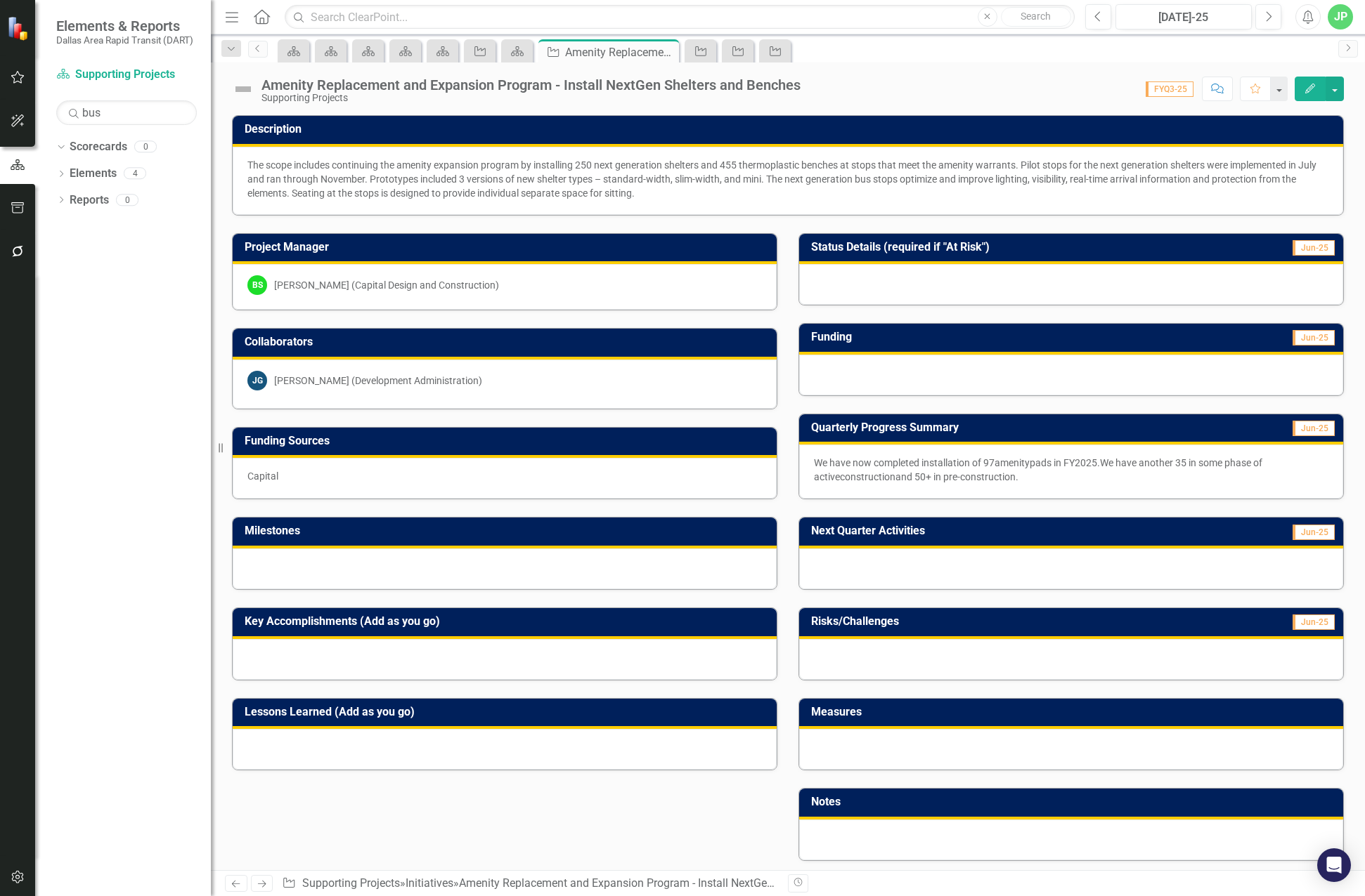
click at [513, 196] on p "The scope includes continuing the amenity expansion program by installing 250 n…" at bounding box center [788, 178] width 1081 height 42
click at [573, 196] on p "The scope includes continuing the amenity expansion program by installing 250 n…" at bounding box center [788, 178] width 1081 height 42
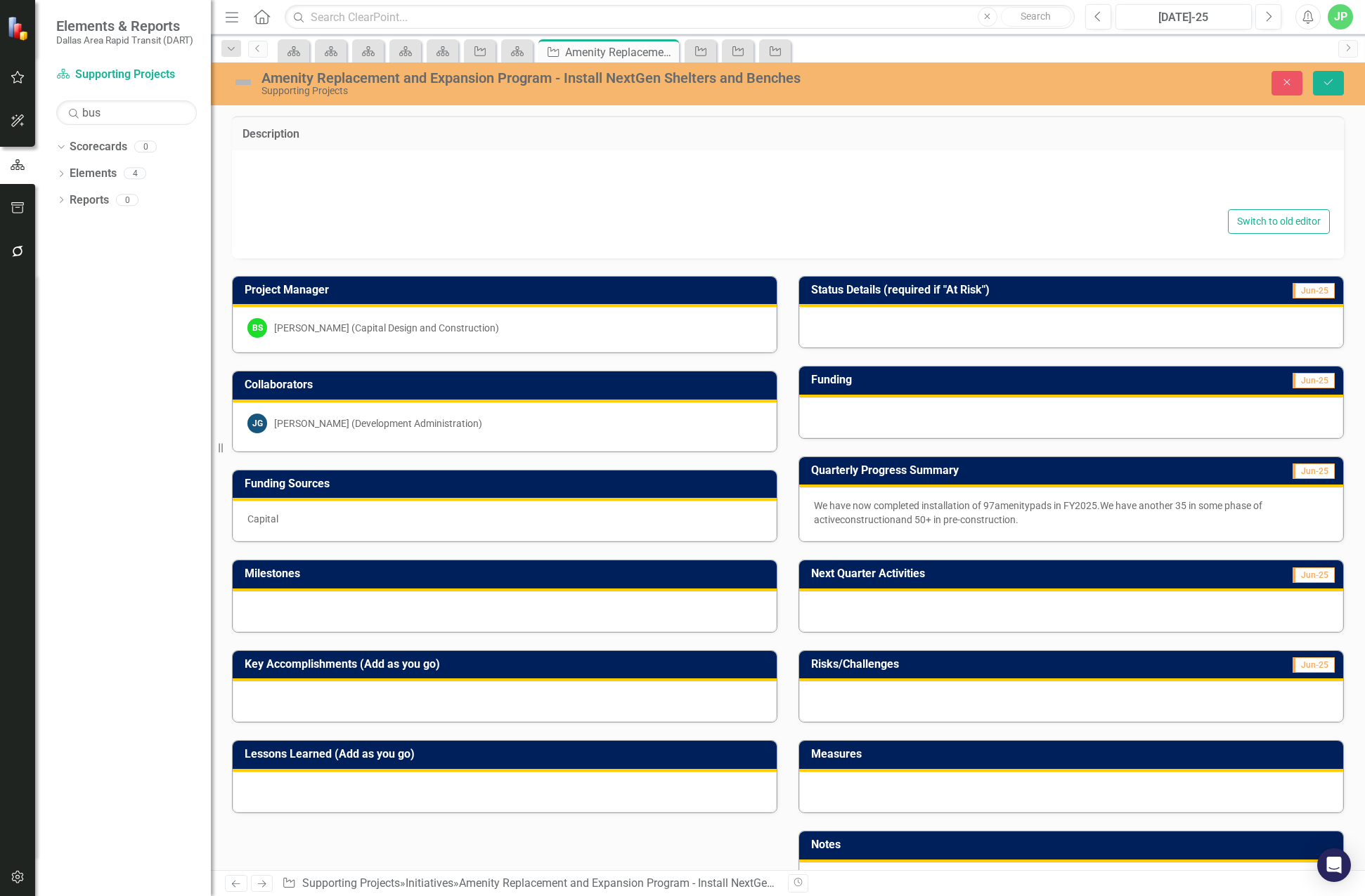
type textarea "<p>The scope includes continuing the amenity expansion program by installing 25…"
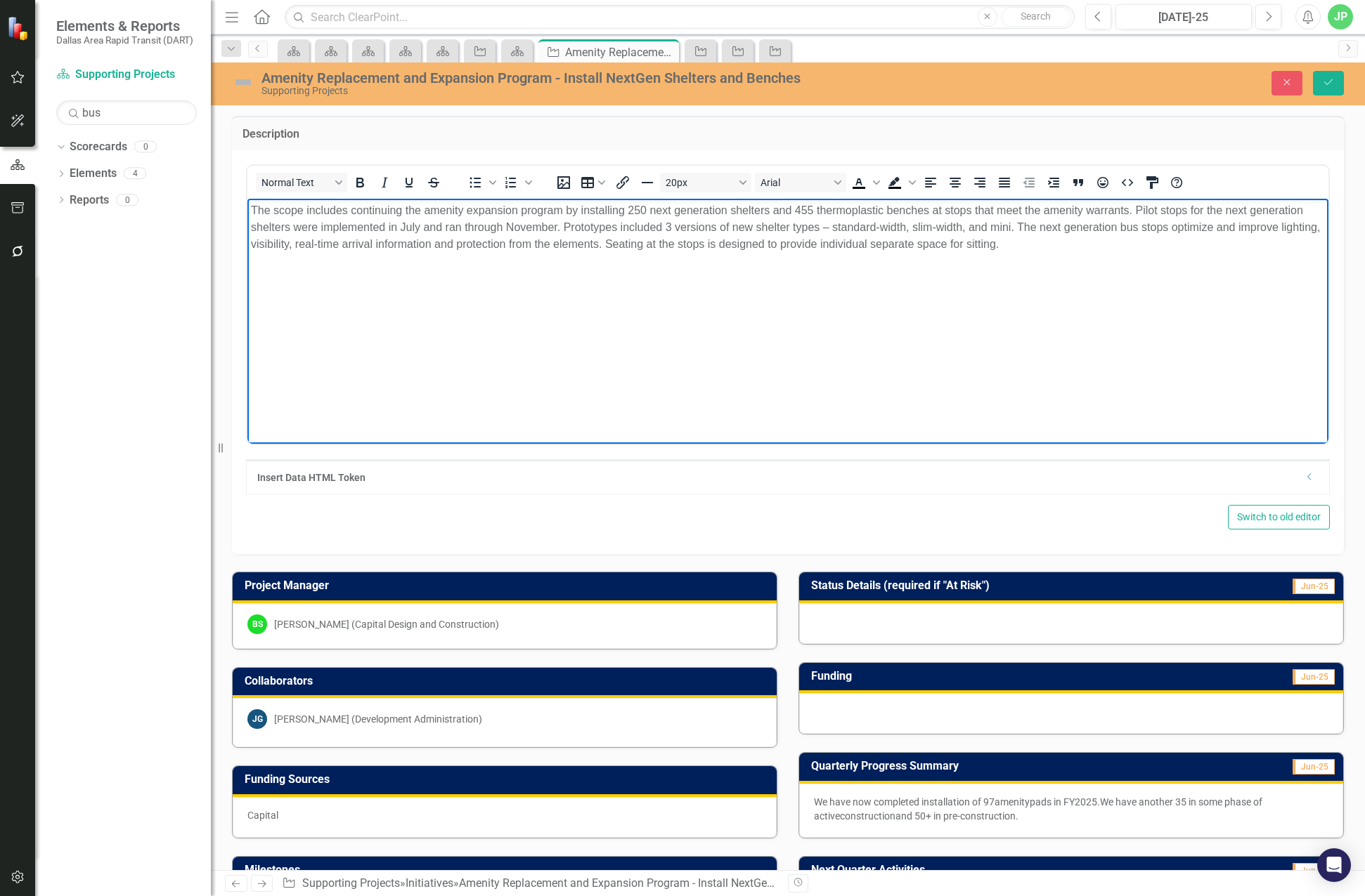
drag, startPoint x: 793, startPoint y: 276, endPoint x: 79, endPoint y: 163, distance: 722.9
click at [248, 198] on html "The scope includes continuing the amenity expansion program by installing 250 n…" at bounding box center [788, 303] width 1081 height 211
copy p "The scope includes continuing the amenity expansion program by installing 250 n…"
click at [1280, 92] on button "Close" at bounding box center [1286, 83] width 31 height 25
